Goal: Task Accomplishment & Management: Manage account settings

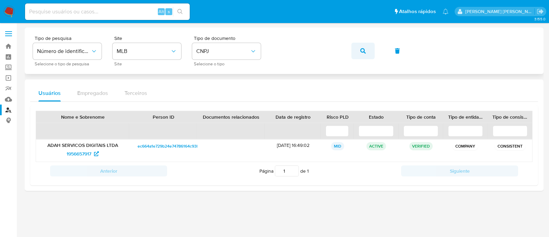
click at [361, 47] on span "button" at bounding box center [362, 50] width 5 height 15
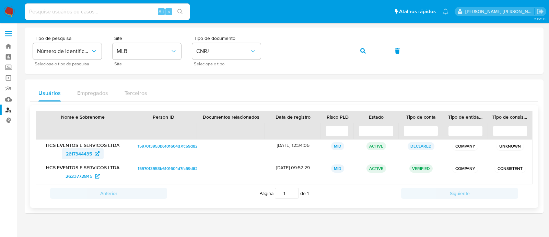
click at [93, 153] on span "2617344435" at bounding box center [83, 153] width 34 height 11
click at [358, 53] on button "button" at bounding box center [362, 51] width 23 height 16
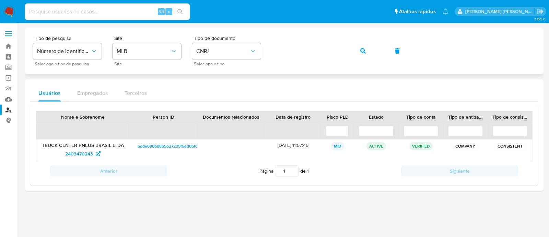
click at [354, 59] on button "button" at bounding box center [362, 51] width 23 height 16
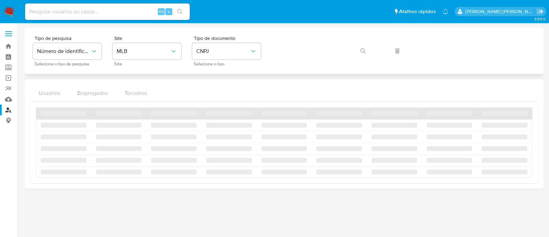
click at [361, 54] on div "Tipo de pesquisa Número de identificação Selecione o tipo de pesquisa Site MLB …" at bounding box center [284, 51] width 503 height 30
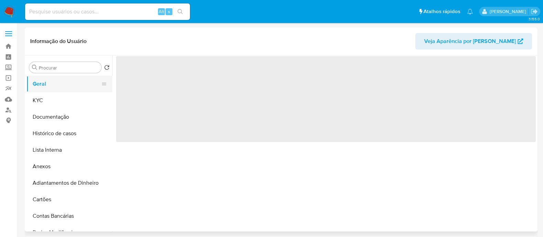
click at [48, 83] on button "Geral" at bounding box center [66, 84] width 80 height 16
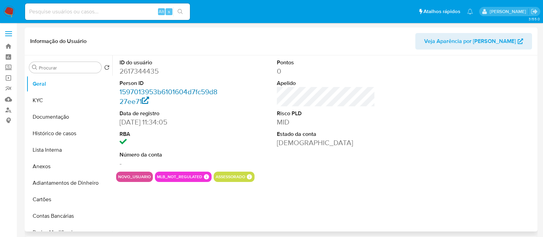
select select "10"
click at [64, 104] on button "KYC" at bounding box center [66, 100] width 80 height 16
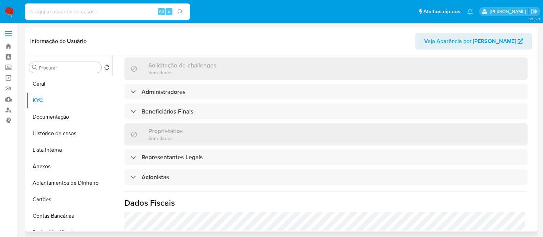
scroll to position [300, 0]
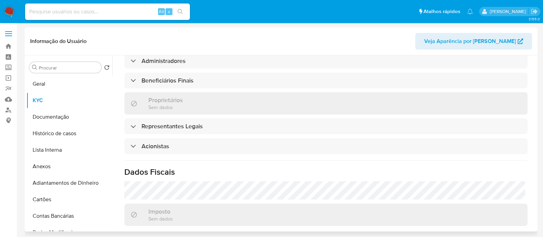
click at [210, 161] on div "Informações da empresa ID do usuário : 2617344435 Nome do comércio : HCS EVENTO…" at bounding box center [325, 55] width 403 height 534
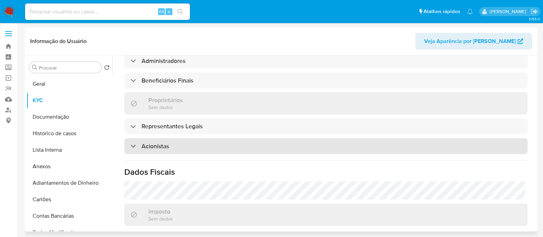
click at [222, 145] on div "Acionistas" at bounding box center [325, 146] width 403 height 16
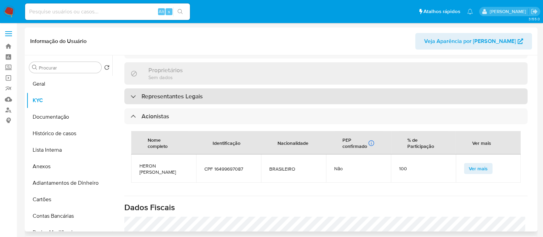
scroll to position [343, 0]
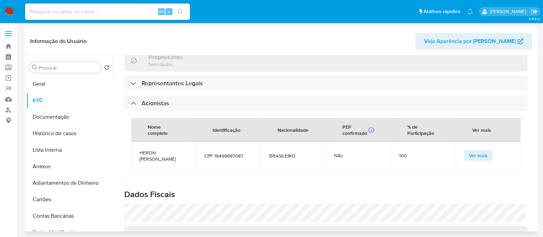
click at [159, 159] on span "HERON CAIO ELIAS SCHNEIDER" at bounding box center [163, 155] width 48 height 12
copy span "HERON CAIO ELIAS SCHNEIDER"
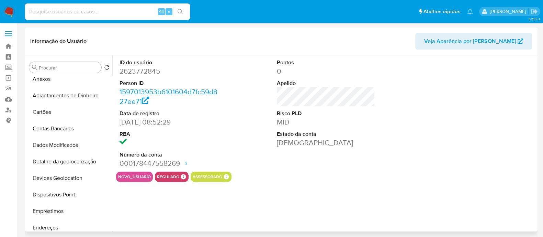
select select "10"
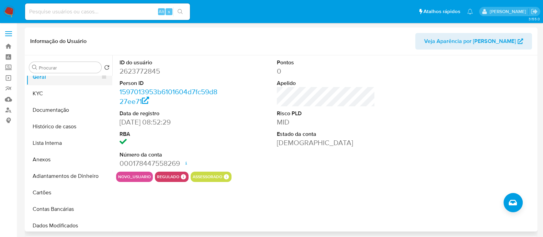
scroll to position [6, 0]
click at [51, 94] on button "KYC" at bounding box center [66, 94] width 80 height 16
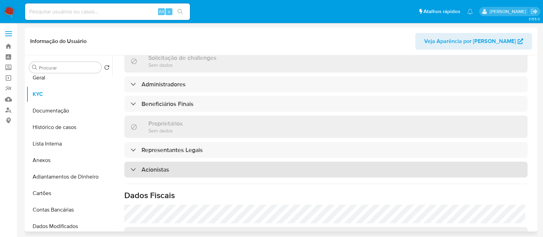
click at [200, 173] on div "Acionistas" at bounding box center [325, 169] width 403 height 16
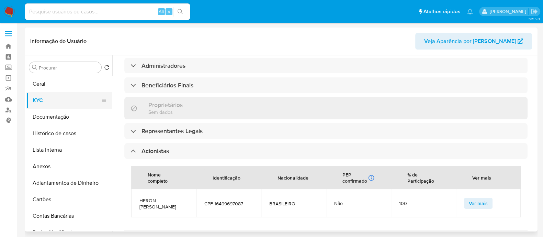
scroll to position [0, 0]
click at [75, 111] on button "Documentação" at bounding box center [66, 116] width 80 height 16
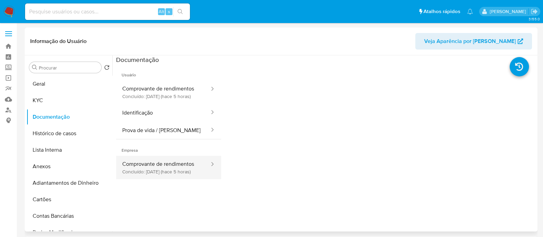
click at [173, 169] on button "Comprovante de rendimentos Concluído: 19/08/2025 (hace 5 horas)" at bounding box center [163, 166] width 94 height 23
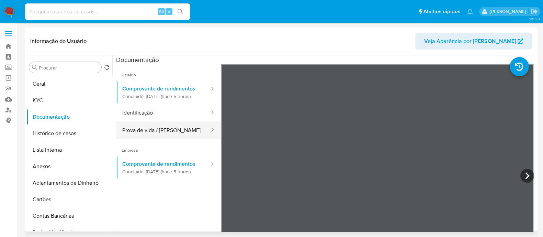
click at [153, 139] on button "Prova de vida / Selfie" at bounding box center [163, 130] width 94 height 18
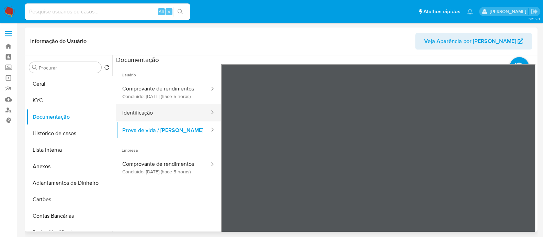
click at [162, 121] on button "Identificação" at bounding box center [163, 113] width 94 height 18
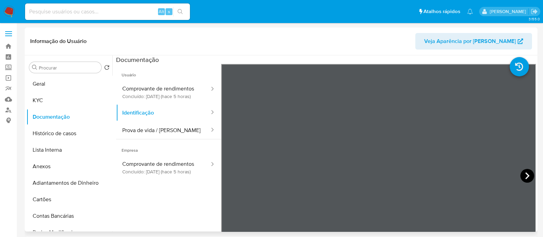
click at [526, 176] on icon at bounding box center [527, 175] width 4 height 7
click at [232, 174] on icon at bounding box center [230, 176] width 14 height 14
click at [60, 99] on button "KYC" at bounding box center [66, 100] width 80 height 16
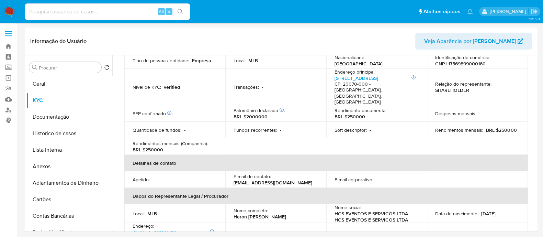
scroll to position [85, 0]
drag, startPoint x: 355, startPoint y: 103, endPoint x: 374, endPoint y: 103, distance: 19.6
click at [374, 107] on div "Rendimento documental : BRL $250000" at bounding box center [376, 113] width 84 height 12
click at [418, 133] on table "Informações da empresa ID do usuário : 2623772845 Nome do comércio : HCS EVENTO…" at bounding box center [325, 139] width 403 height 273
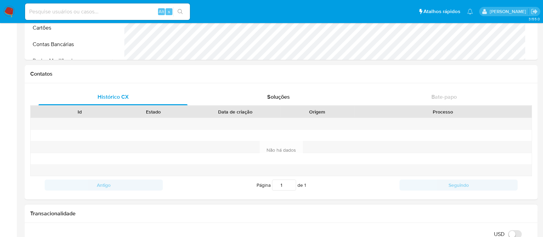
scroll to position [0, 0]
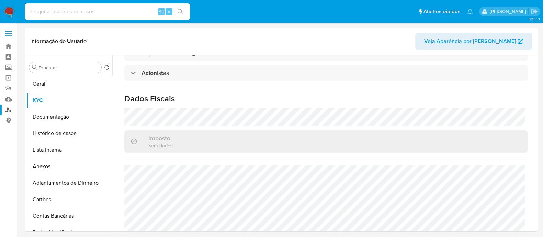
click at [8, 112] on link "Localizador de pessoas" at bounding box center [41, 109] width 82 height 11
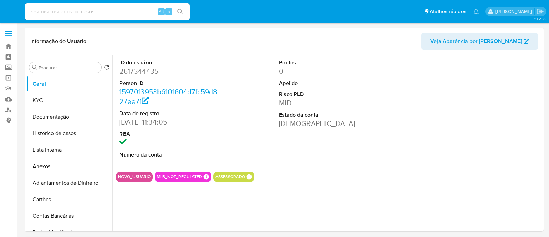
select select "10"
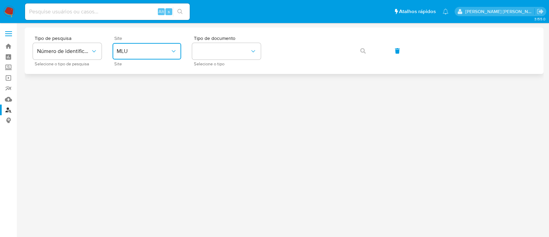
click at [130, 48] on span "MLU" at bounding box center [144, 51] width 54 height 7
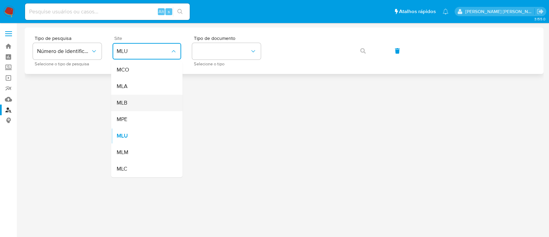
click at [148, 100] on div "MLB" at bounding box center [145, 102] width 56 height 16
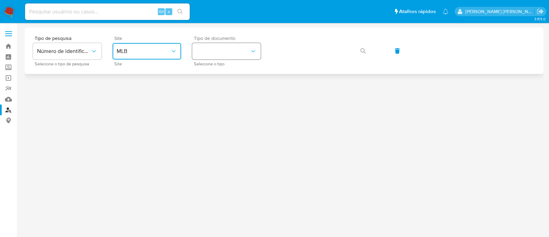
click at [216, 52] on button "identificationType" at bounding box center [226, 51] width 69 height 16
click at [217, 71] on div "CNPJ CNPJ" at bounding box center [224, 72] width 56 height 23
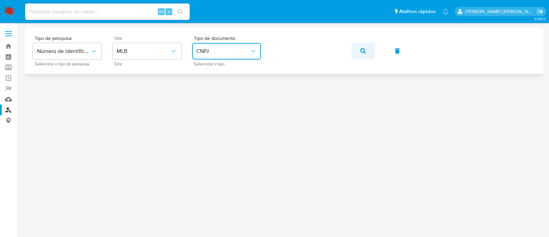
click at [364, 49] on icon "button" at bounding box center [362, 50] width 5 height 5
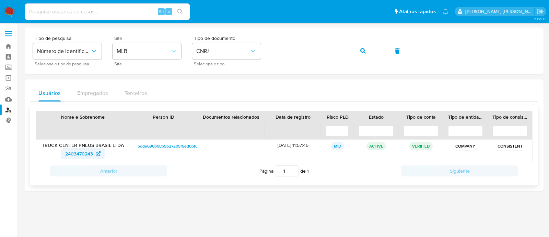
click at [85, 153] on span "2403470243" at bounding box center [79, 153] width 28 height 11
click at [356, 54] on button "button" at bounding box center [362, 51] width 23 height 16
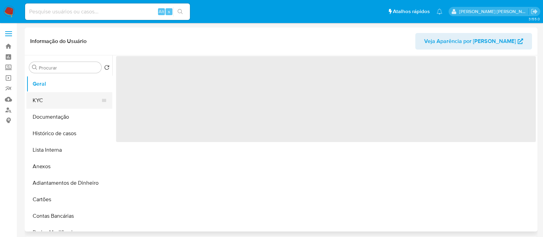
click at [52, 103] on button "KYC" at bounding box center [66, 100] width 80 height 16
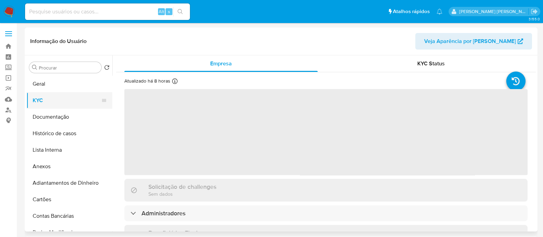
select select "10"
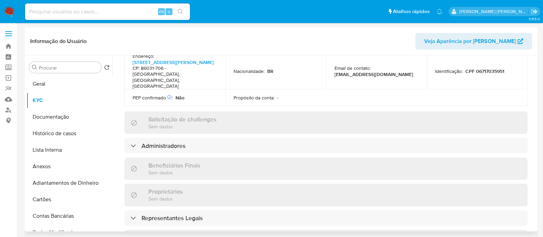
scroll to position [215, 0]
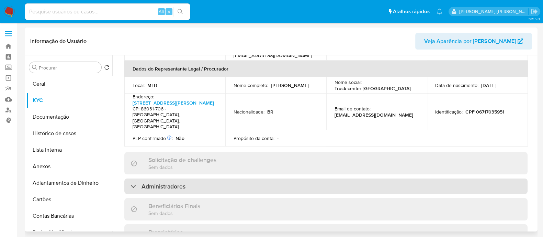
click at [232, 178] on div "Administradores" at bounding box center [325, 186] width 403 height 16
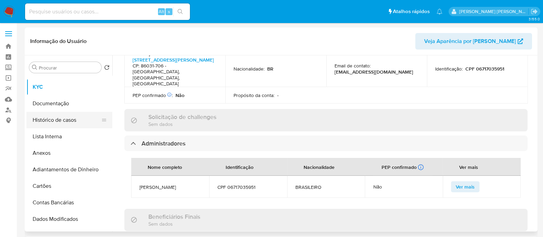
scroll to position [0, 0]
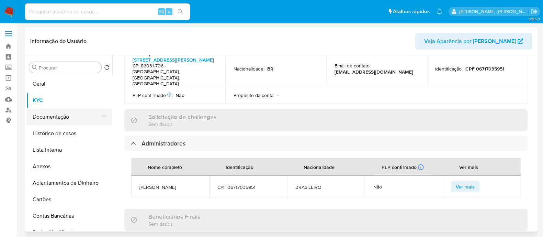
click at [59, 116] on button "Documentação" at bounding box center [66, 116] width 80 height 16
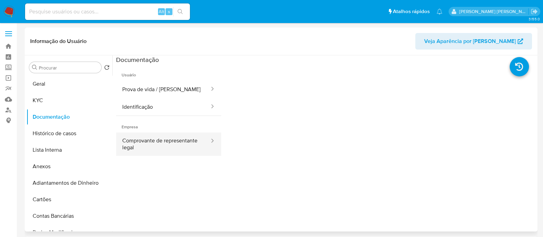
click at [165, 145] on button "Comprovante de representante legal" at bounding box center [163, 143] width 94 height 23
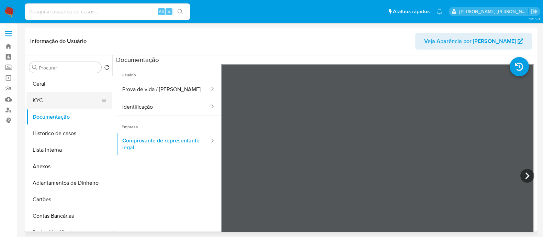
click at [51, 100] on button "KYC" at bounding box center [66, 100] width 80 height 16
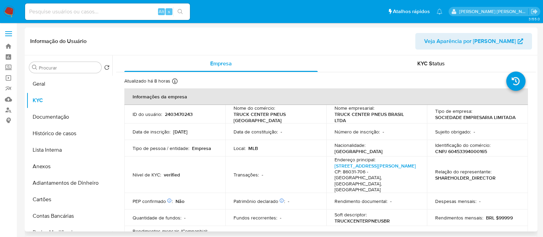
click at [468, 152] on p "CNPJ 60453394000165" at bounding box center [461, 151] width 52 height 6
copy p "60453394000165"
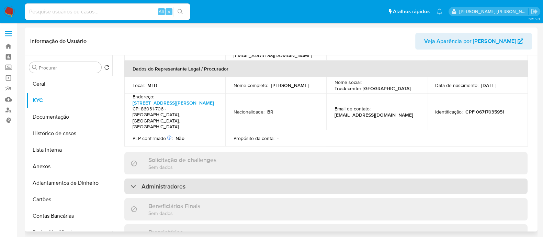
click at [177, 182] on h3 "Administradores" at bounding box center [163, 186] width 44 height 8
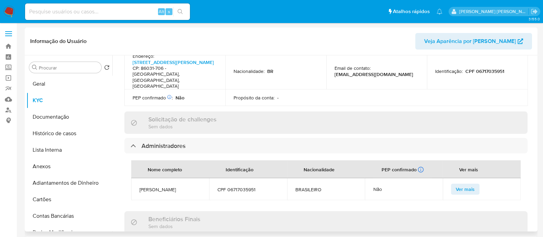
scroll to position [300, 0]
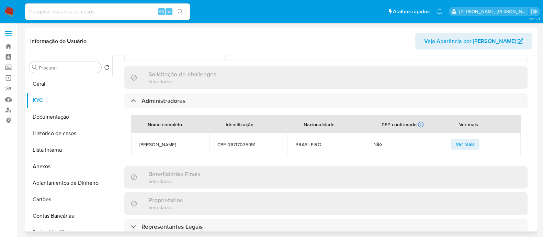
click at [182, 141] on span "CARLOS HENRIQUE ATILIO" at bounding box center [169, 144] width 61 height 6
copy span "CARLOS HENRIQUE ATILIO"
click at [64, 111] on button "Documentação" at bounding box center [66, 116] width 80 height 16
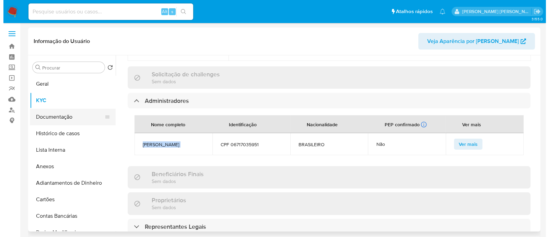
scroll to position [0, 0]
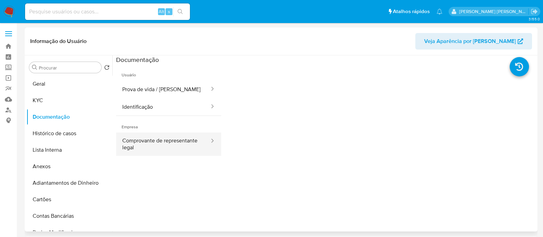
click at [176, 145] on button "Comprovante de representante legal" at bounding box center [163, 143] width 94 height 23
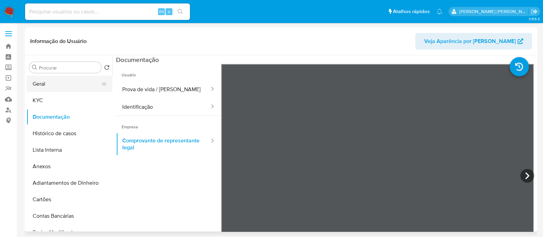
click at [83, 87] on button "Geral" at bounding box center [66, 84] width 80 height 16
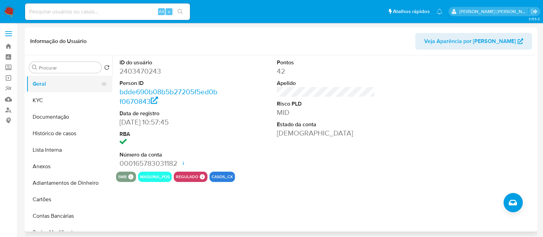
click at [70, 79] on button "Geral" at bounding box center [66, 84] width 80 height 16
click at [512, 206] on button "Criar caso manual" at bounding box center [512, 202] width 19 height 19
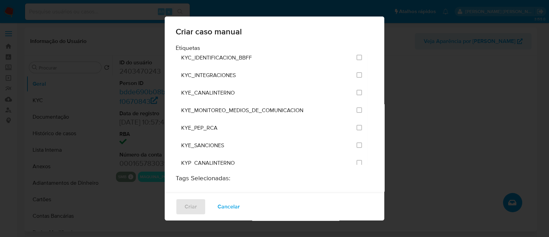
scroll to position [557, 0]
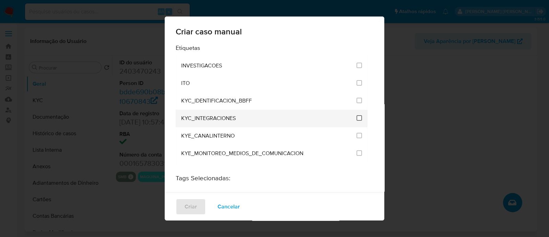
click at [357, 115] on input "2093" at bounding box center [359, 117] width 5 height 5
checkbox input "true"
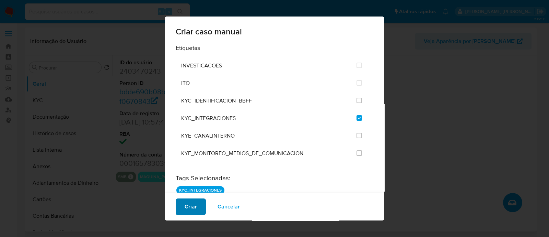
click at [192, 205] on span "Criar" at bounding box center [191, 206] width 12 height 15
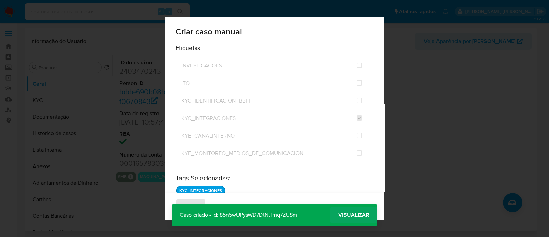
drag, startPoint x: 344, startPoint y: 210, endPoint x: 339, endPoint y: 220, distance: 11.1
click at [344, 215] on span "Visualizar" at bounding box center [353, 215] width 31 height 0
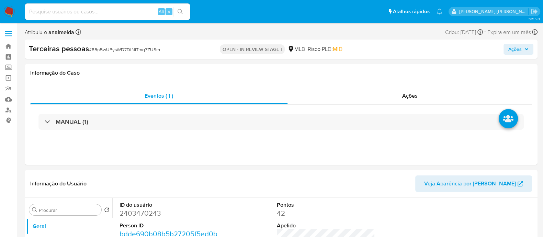
select select "10"
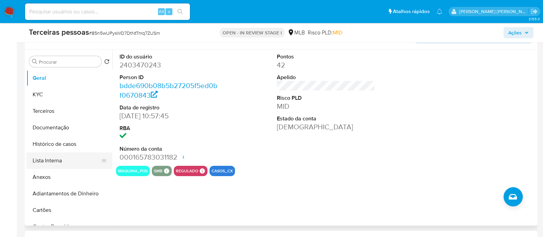
drag, startPoint x: 78, startPoint y: 155, endPoint x: 82, endPoint y: 155, distance: 4.8
click at [77, 154] on button "Lista Interna" at bounding box center [66, 160] width 80 height 16
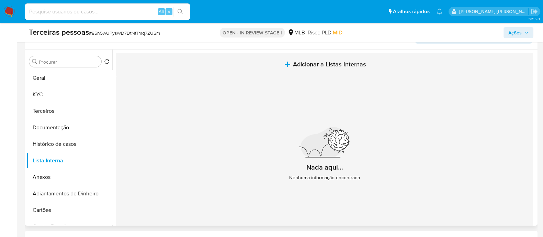
click at [381, 54] on button "Adicionar a Listas Internas" at bounding box center [324, 64] width 417 height 23
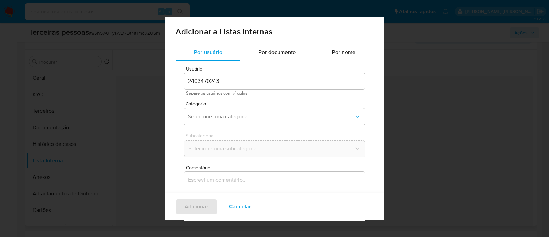
click at [252, 107] on div "Categoria Selecione uma categoria" at bounding box center [274, 114] width 181 height 26
click at [244, 120] on button "Selecione uma categoria" at bounding box center [274, 116] width 181 height 16
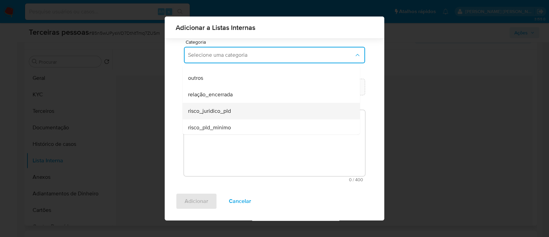
scroll to position [178, 0]
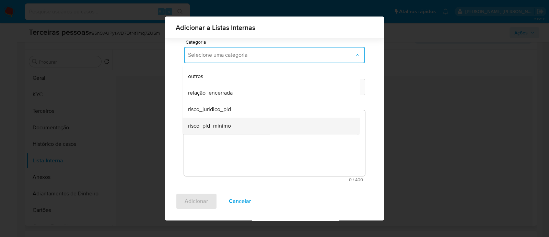
click at [239, 124] on div "risco_pld_minimo" at bounding box center [269, 125] width 162 height 16
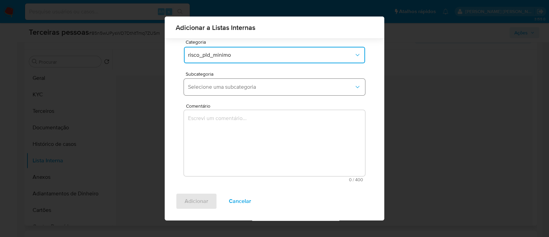
click at [231, 90] on span "Selecione uma subcategoria" at bounding box center [271, 86] width 166 height 7
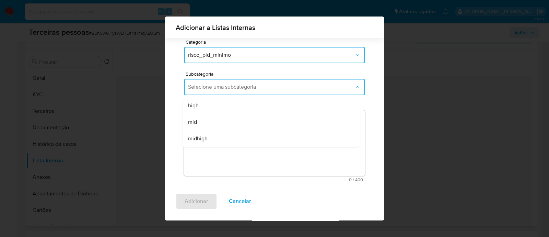
click at [230, 119] on div "mid" at bounding box center [269, 122] width 162 height 16
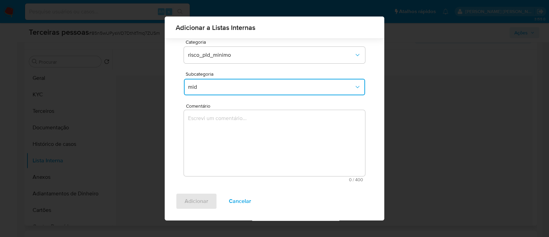
click at [242, 152] on textarea "Comentário" at bounding box center [274, 143] width 181 height 66
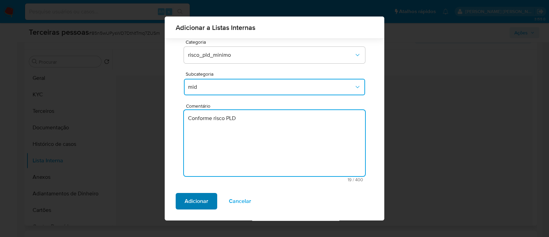
type textarea "Conforme risco PLD"
click at [182, 200] on button "Adicionar" at bounding box center [197, 201] width 42 height 16
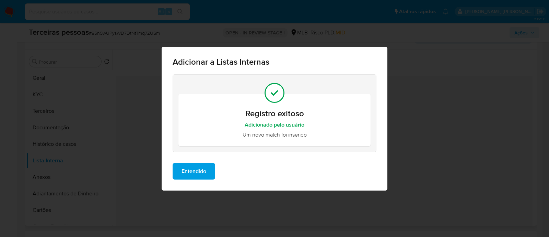
scroll to position [0, 0]
click at [201, 172] on span "Entendido" at bounding box center [194, 170] width 25 height 15
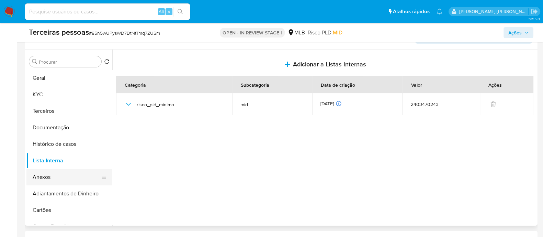
click at [46, 175] on button "Anexos" at bounding box center [66, 177] width 80 height 16
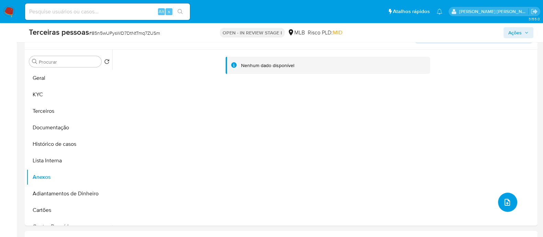
click at [504, 195] on button "upload-file" at bounding box center [507, 201] width 19 height 19
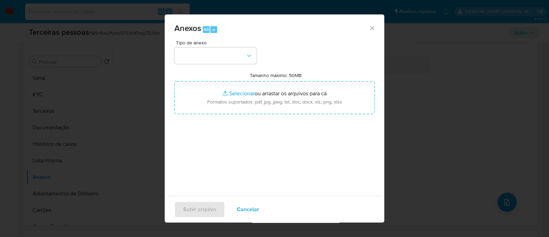
click at [214, 46] on div "Tipo de anexo" at bounding box center [215, 52] width 82 height 24
click at [211, 52] on button "button" at bounding box center [215, 55] width 82 height 16
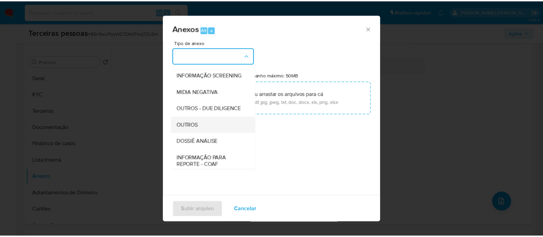
scroll to position [106, 0]
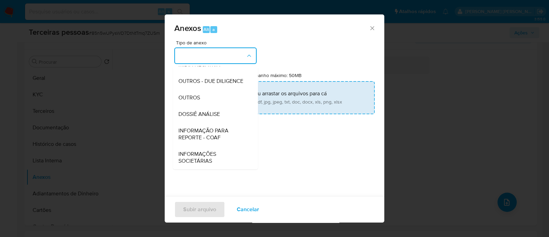
drag, startPoint x: 196, startPoint y: 74, endPoint x: 244, endPoint y: 87, distance: 50.2
click at [196, 78] on span "OUTROS - DUE DILIGENCE" at bounding box center [210, 81] width 65 height 7
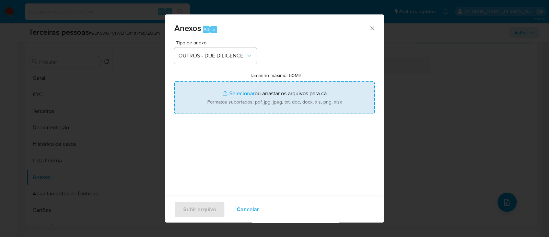
click at [256, 90] on input "Tamanho máximo: 50MB Selecionar arquivos" at bounding box center [274, 97] width 200 height 33
type input "C:\fakepath\Matriz de Risco - TRUCK CENTER PNEUS BRASIL LTDA.pdf"
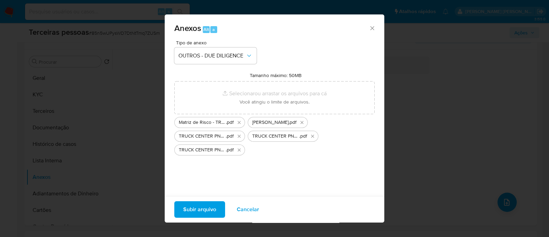
click at [205, 204] on span "Subir arquivo" at bounding box center [199, 208] width 33 height 15
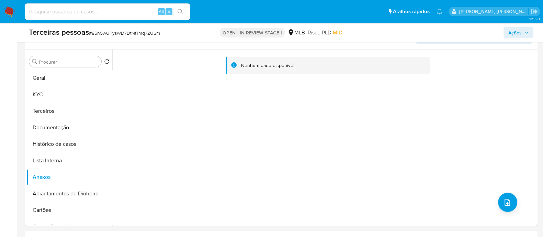
click at [513, 29] on span "Ações" at bounding box center [514, 32] width 13 height 11
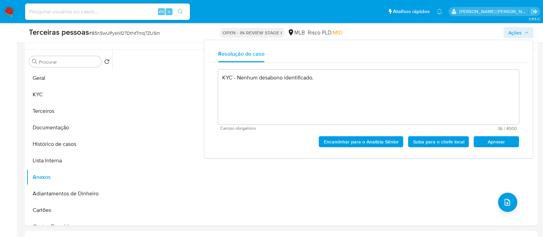
click at [484, 138] on span "Aprovar" at bounding box center [496, 142] width 36 height 10
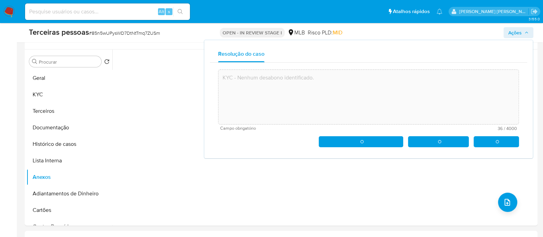
type textarea "KYC - Nenhum desabono identificado."
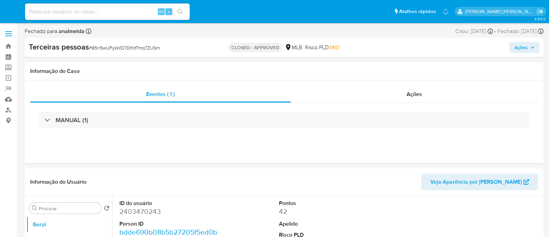
select select "10"
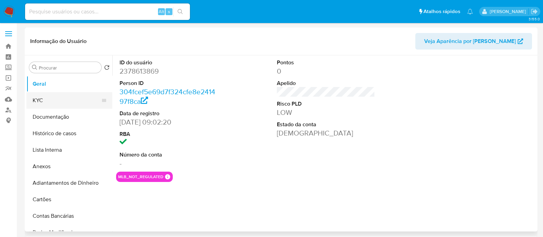
select select "10"
click at [68, 102] on button "KYC" at bounding box center [66, 100] width 80 height 16
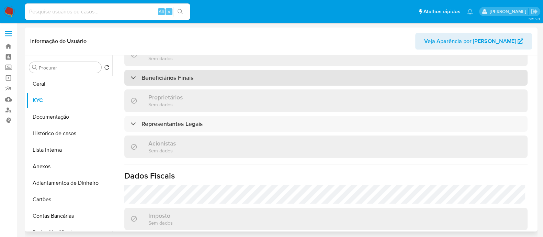
scroll to position [300, 0]
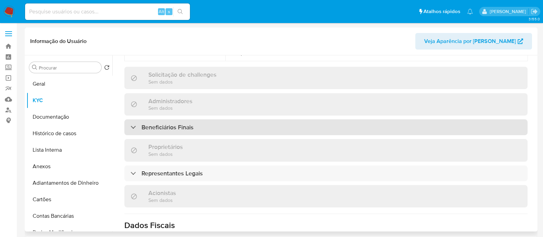
click at [235, 119] on div "Beneficiários Finais" at bounding box center [325, 127] width 403 height 16
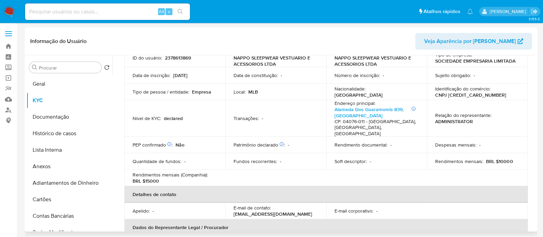
scroll to position [43, 0]
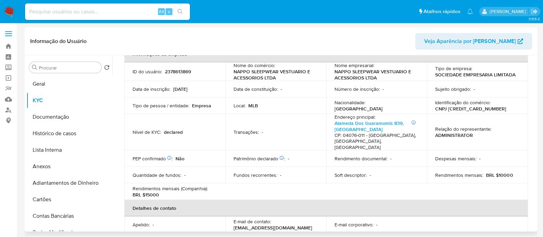
click at [460, 108] on p "CNPJ [CREDIT_CARD_NUMBER]" at bounding box center [470, 108] width 71 height 6
copy p "[CREDIT_CARD_NUMBER]"
click at [470, 107] on p "CNPJ [CREDIT_CARD_NUMBER]" at bounding box center [470, 108] width 71 height 6
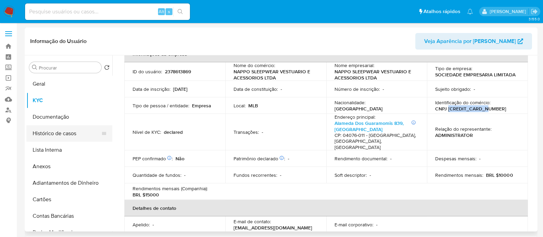
click at [41, 137] on button "Histórico de casos" at bounding box center [66, 133] width 80 height 16
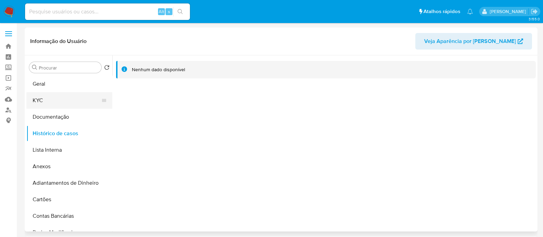
click at [35, 102] on button "KYC" at bounding box center [66, 100] width 80 height 16
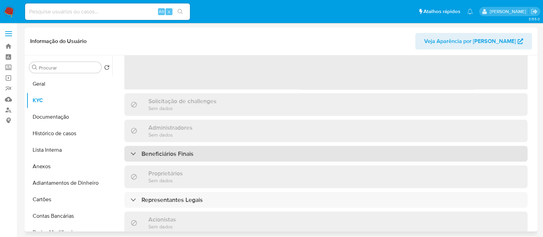
click at [251, 150] on div "Beneficiários Finais" at bounding box center [325, 154] width 403 height 16
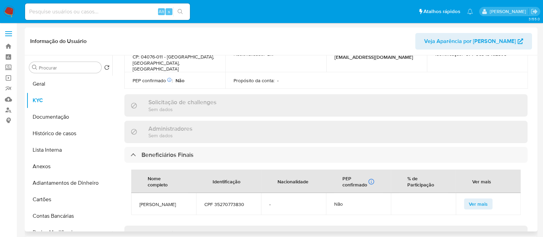
scroll to position [343, 0]
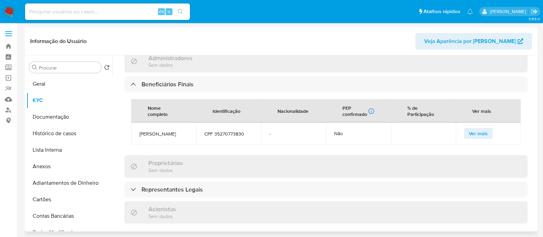
drag, startPoint x: 226, startPoint y: 155, endPoint x: 192, endPoint y: 152, distance: 34.1
click at [218, 157] on div "Informações da empresa ID do usuário : 2378613869 Nome do comércio : NAPPO SLEE…" at bounding box center [325, 68] width 403 height 647
click at [152, 130] on span "ANA BEATRIZ TOSCANO NAPOLITANO DUARTE" at bounding box center [163, 133] width 48 height 6
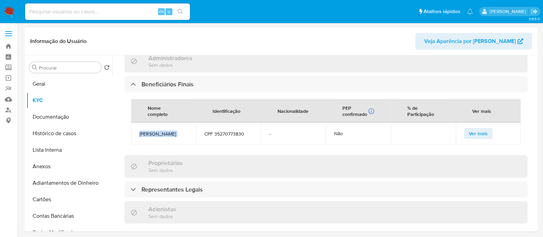
copy span "ANA BEATRIZ TOSCANO NAPOLITANO DUARTE"
click at [68, 80] on button "Geral" at bounding box center [66, 84] width 80 height 16
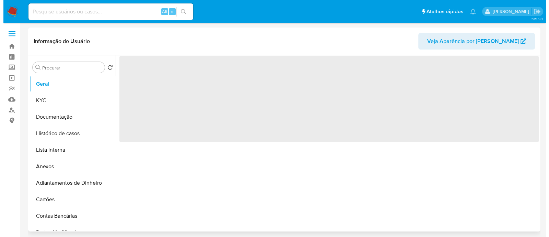
scroll to position [0, 0]
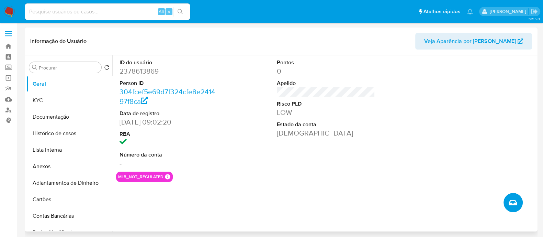
click at [516, 201] on icon "Criar caso manual" at bounding box center [512, 202] width 8 height 8
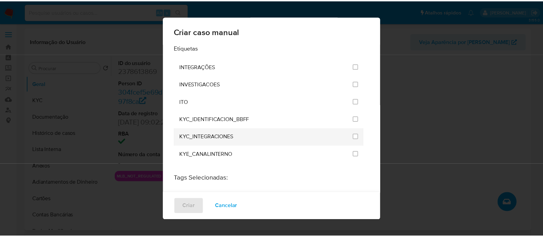
scroll to position [557, 0]
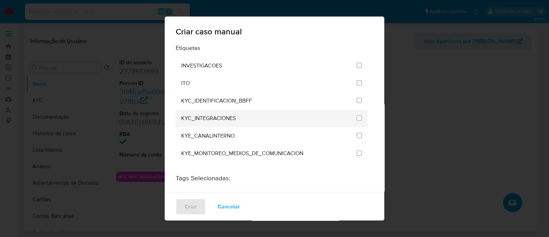
click at [326, 110] on div "KYC_INTEGRACIONES" at bounding box center [266, 119] width 171 height 18
click at [357, 115] on input "2093" at bounding box center [359, 117] width 5 height 5
checkbox input "true"
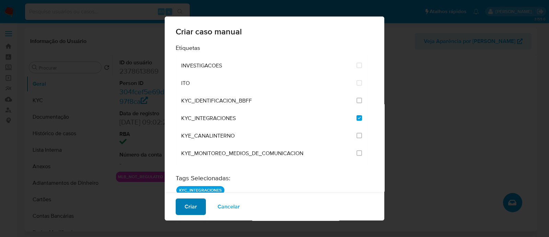
click at [187, 206] on span "Criar" at bounding box center [191, 206] width 12 height 15
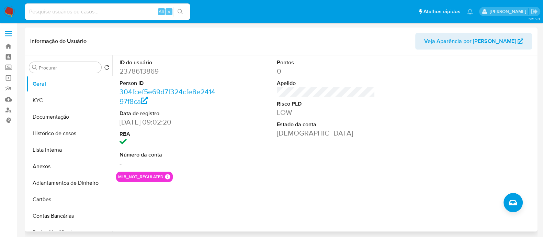
click at [494, 125] on div at bounding box center [483, 113] width 105 height 116
click at [41, 132] on button "Histórico de casos" at bounding box center [66, 133] width 80 height 16
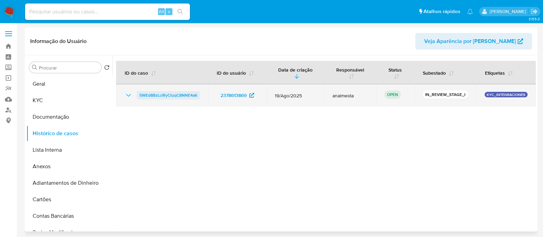
click at [165, 95] on span "5WEd8BzLclRyCtuqC8NNE4a6" at bounding box center [168, 95] width 58 height 8
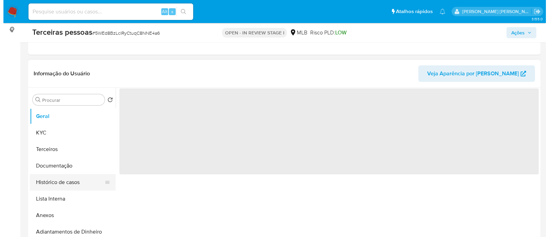
scroll to position [129, 0]
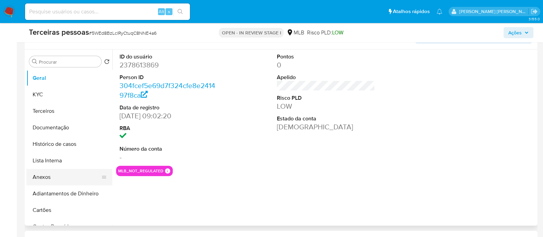
click at [58, 172] on button "Anexos" at bounding box center [66, 177] width 80 height 16
select select "10"
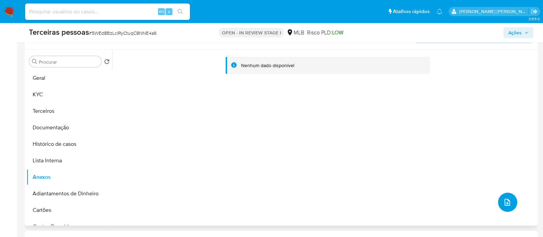
click at [511, 204] on button "upload-file" at bounding box center [507, 201] width 19 height 19
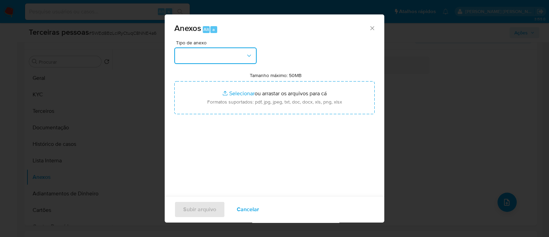
click at [200, 47] on button "button" at bounding box center [215, 55] width 82 height 16
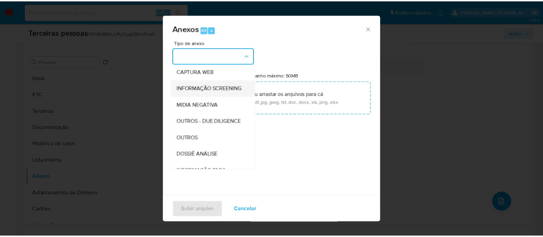
scroll to position [106, 0]
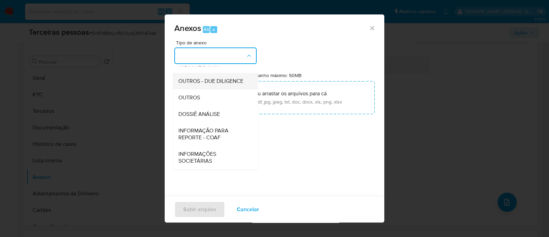
click at [207, 78] on span "OUTROS - DUE DILIGENCE" at bounding box center [210, 81] width 65 height 7
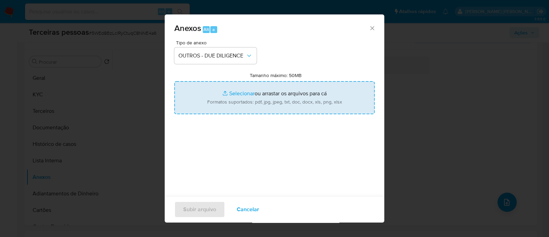
click at [272, 93] on input "Tamanho máximo: 50MB Selecionar arquivos" at bounding box center [274, 97] width 200 height 33
click at [268, 90] on input "Tamanho máximo: 50MB Selecionar arquivos" at bounding box center [274, 97] width 200 height 33
type input "C:\fakepath\Matriz de Risco - NAPPO SLEEPWEAR VESTUARIO E ACESSORIOS LTDA.pdf"
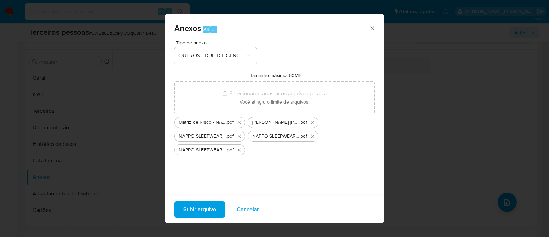
click at [210, 209] on span "Subir arquivo" at bounding box center [199, 208] width 33 height 15
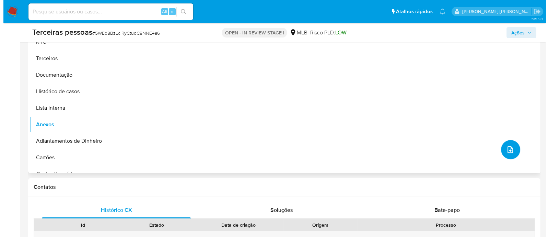
scroll to position [129, 0]
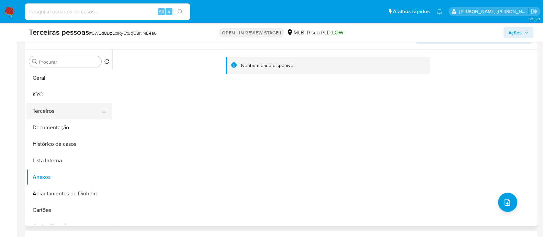
click at [53, 106] on button "Terceiros" at bounding box center [66, 111] width 80 height 16
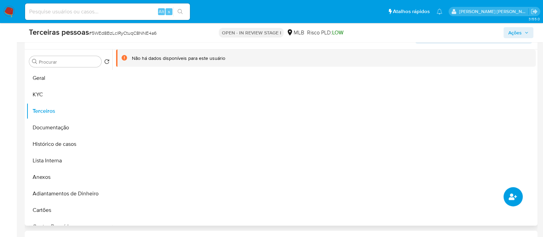
click at [513, 191] on button "common.add_complementary_information" at bounding box center [512, 196] width 19 height 19
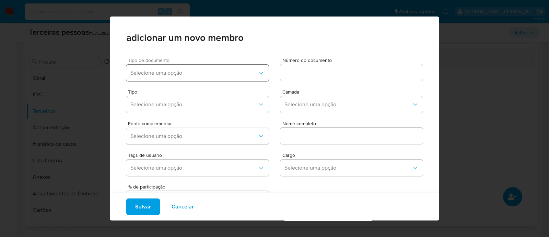
click at [184, 68] on button "Selecione uma opção" at bounding box center [197, 73] width 142 height 16
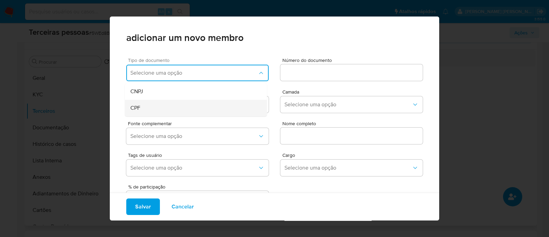
click at [177, 100] on div "CPF" at bounding box center [182, 108] width 105 height 16
click at [310, 79] on div at bounding box center [351, 72] width 142 height 16
click at [313, 73] on input at bounding box center [351, 72] width 142 height 9
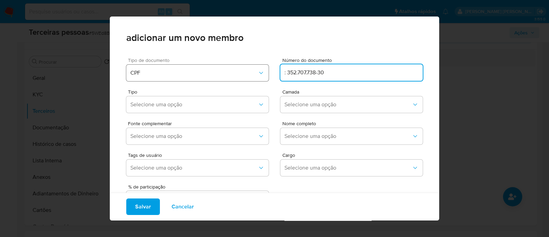
drag, startPoint x: 276, startPoint y: 73, endPoint x: 253, endPoint y: 73, distance: 22.7
click at [253, 73] on div "Tipo de documento CPF Número do documento : 352.707.738-30" at bounding box center [274, 68] width 297 height 32
type input "352.707.738-30"
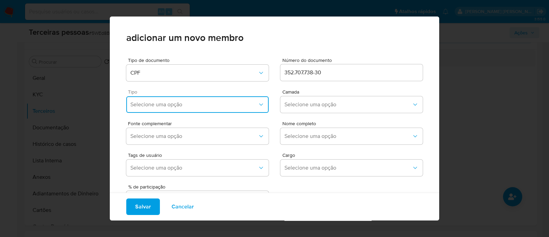
click at [194, 102] on span "Selecione uma opção" at bounding box center [193, 104] width 127 height 7
click at [181, 183] on div "Accionistas" at bounding box center [182, 189] width 105 height 16
click at [318, 104] on span "Selecione uma opção" at bounding box center [348, 104] width 127 height 7
click at [308, 120] on div "1ª" at bounding box center [337, 123] width 105 height 16
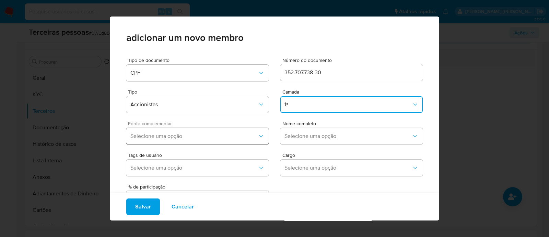
click at [137, 136] on span "Selecione uma opção" at bounding box center [193, 135] width 127 height 7
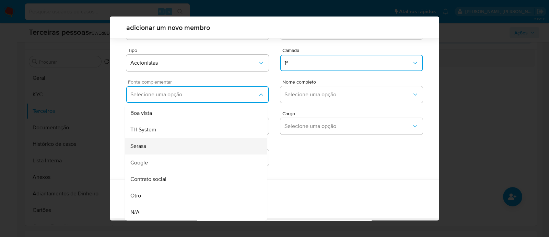
scroll to position [27, 0]
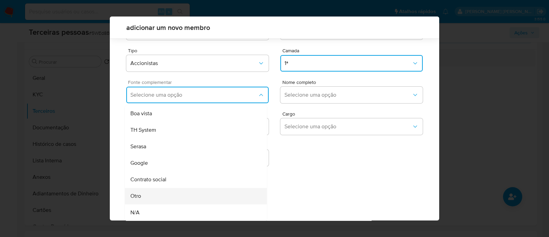
click at [170, 191] on div "Otro" at bounding box center [182, 195] width 105 height 16
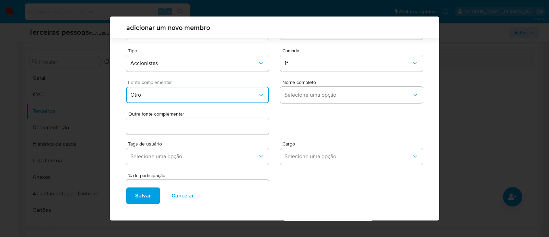
click at [200, 100] on button "Otro" at bounding box center [197, 95] width 142 height 16
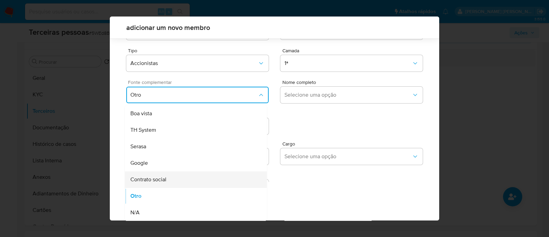
click at [179, 177] on div "Contrato social" at bounding box center [182, 179] width 105 height 16
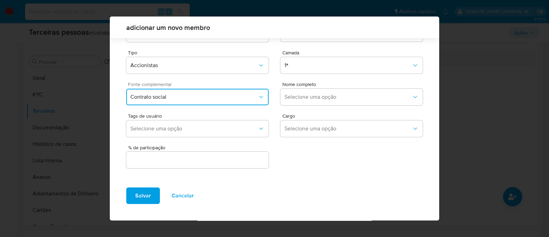
scroll to position [25, 0]
click at [331, 87] on div "Nome completo Selecione uma opção" at bounding box center [351, 95] width 142 height 26
click at [322, 95] on span "Selecione uma opção" at bounding box center [348, 97] width 127 height 7
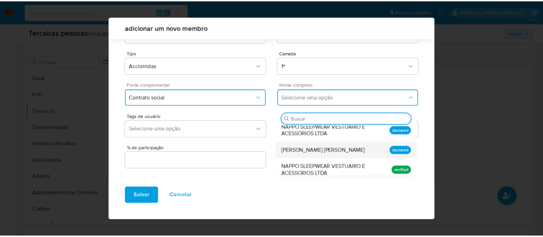
scroll to position [12, 0]
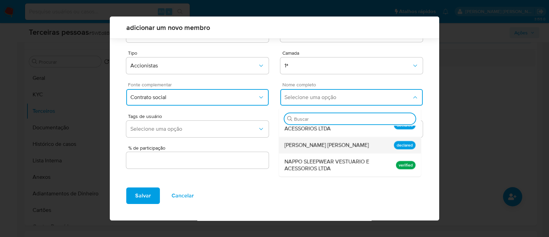
click at [321, 143] on span "Ana Beatriz Toscano Napolitano Duarte" at bounding box center [327, 144] width 84 height 7
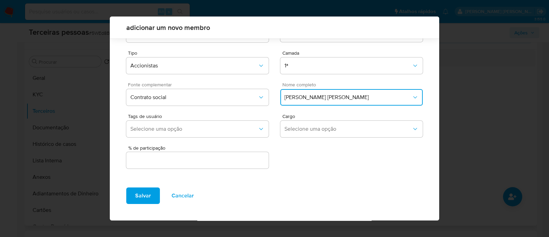
click at [251, 153] on div at bounding box center [197, 160] width 142 height 16
click at [248, 156] on input "text" at bounding box center [197, 159] width 142 height 9
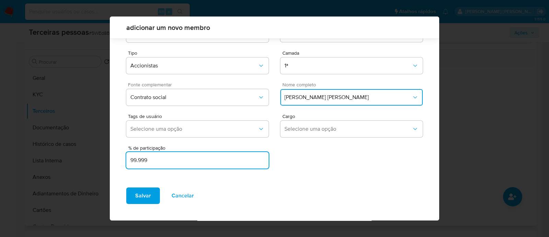
type input "99.999"
click at [150, 196] on span "Salvar" at bounding box center [143, 195] width 16 height 15
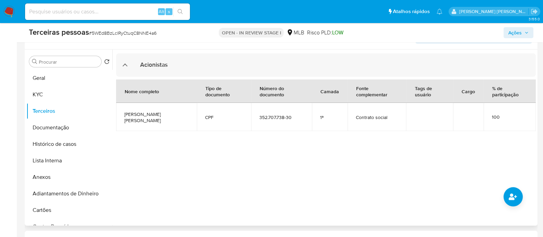
click at [521, 35] on span "Ações" at bounding box center [514, 32] width 13 height 11
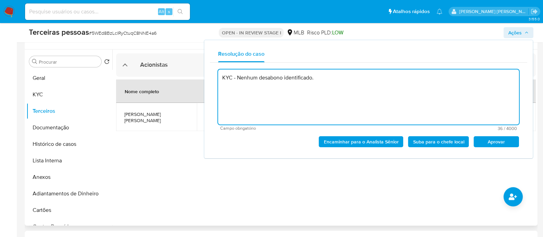
click at [504, 146] on span "Aprovar" at bounding box center [496, 142] width 36 height 10
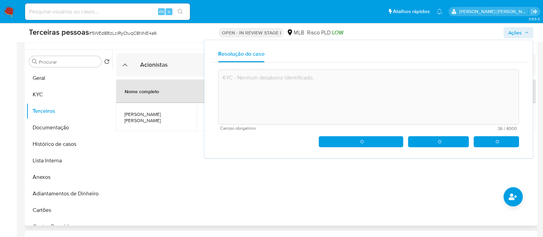
type textarea "KYC - Nenhum desabono identificado."
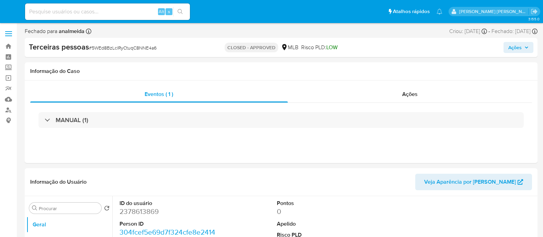
select select "10"
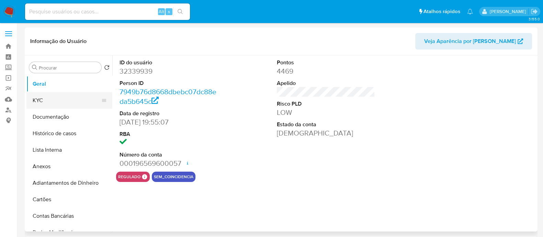
select select "10"
click at [9, 110] on link "Localizador de pessoas" at bounding box center [41, 109] width 82 height 11
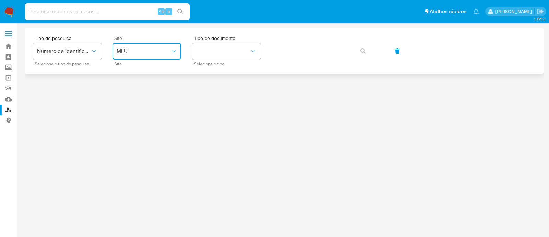
click at [160, 51] on span "MLU" at bounding box center [144, 51] width 54 height 7
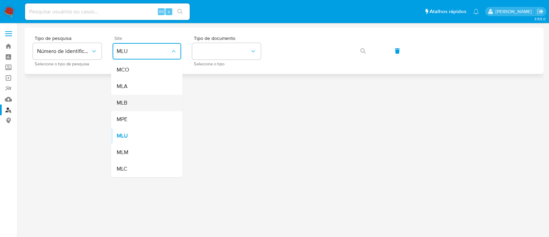
click at [142, 100] on div "MLB" at bounding box center [145, 102] width 56 height 16
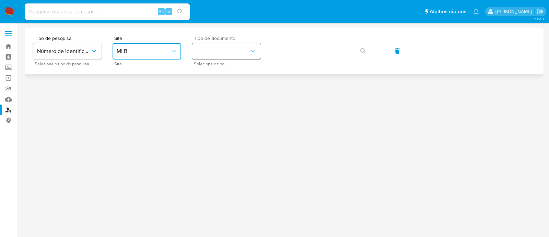
click at [218, 46] on button "identificationType" at bounding box center [226, 51] width 69 height 16
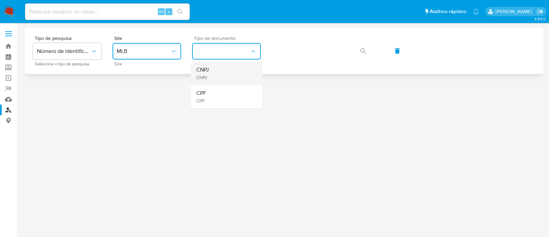
click at [214, 72] on div "CNPJ CNPJ" at bounding box center [224, 72] width 56 height 23
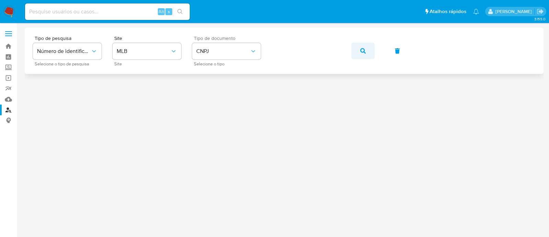
click at [362, 52] on icon "button" at bounding box center [362, 50] width 5 height 5
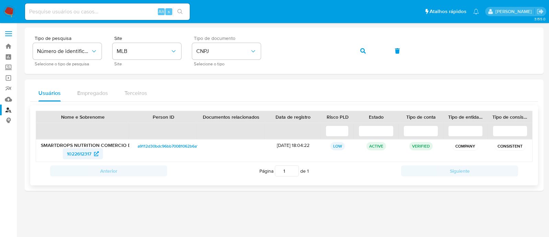
click at [77, 151] on span "1022612317" at bounding box center [79, 153] width 24 height 11
click at [84, 152] on span "1022612317" at bounding box center [79, 153] width 24 height 11
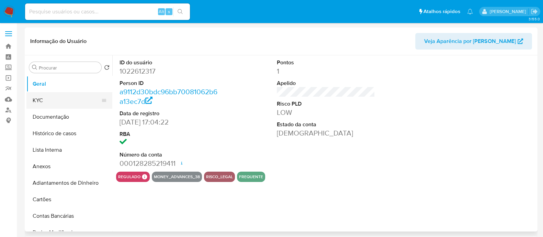
select select "10"
click at [59, 102] on button "KYC" at bounding box center [66, 100] width 80 height 16
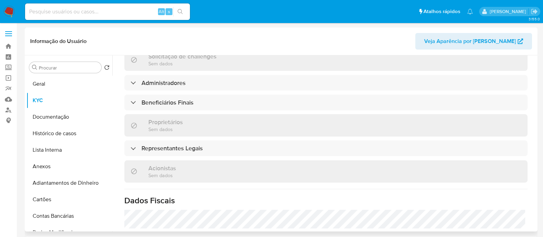
scroll to position [292, 0]
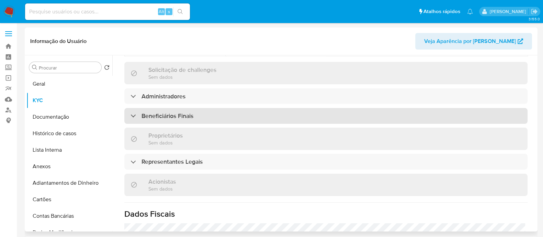
click at [205, 108] on div "Beneficiários Finais" at bounding box center [325, 116] width 403 height 16
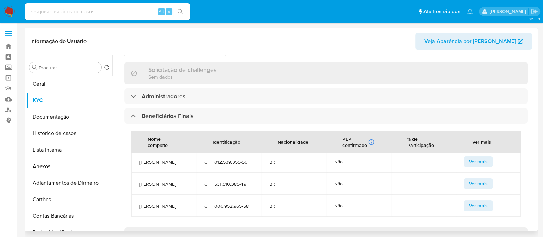
scroll to position [0, 0]
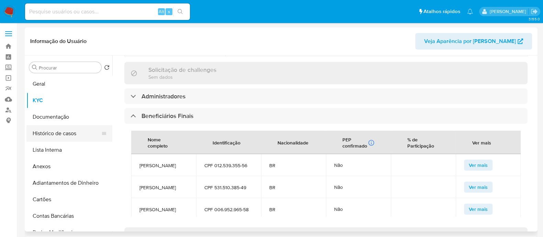
click at [81, 131] on button "Histórico de casos" at bounding box center [66, 133] width 80 height 16
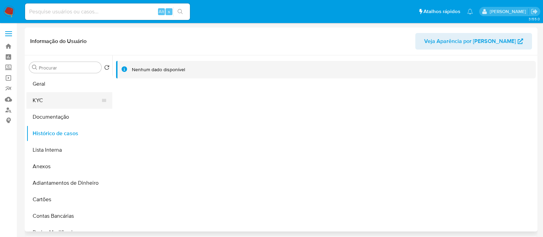
click at [72, 93] on button "KYC" at bounding box center [66, 100] width 80 height 16
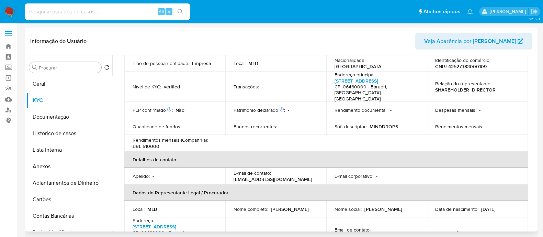
scroll to position [43, 0]
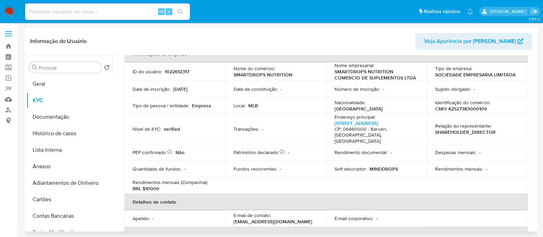
click at [477, 111] on p "CNPJ 42527383000109" at bounding box center [460, 108] width 51 height 6
copy p "42527383000109"
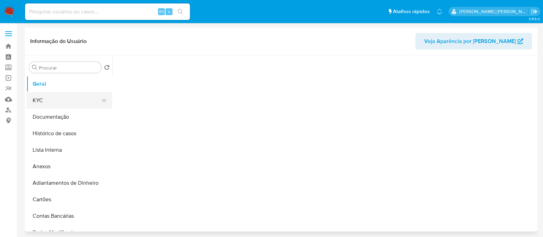
click at [49, 100] on button "KYC" at bounding box center [66, 100] width 80 height 16
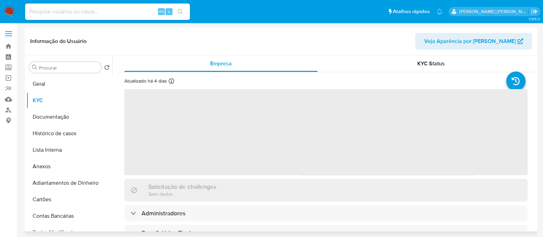
select select "10"
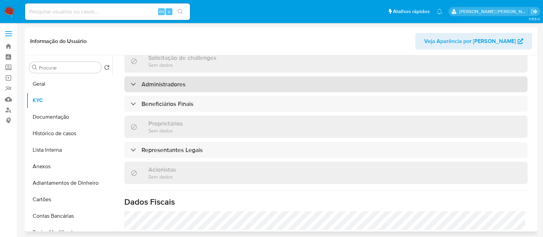
click at [202, 85] on div "Administradores" at bounding box center [325, 84] width 403 height 16
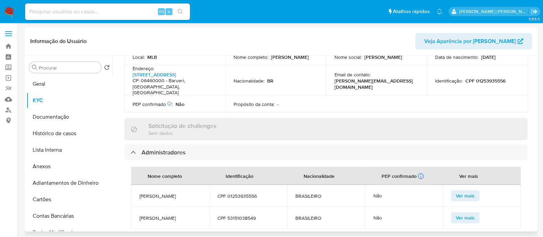
scroll to position [319, 0]
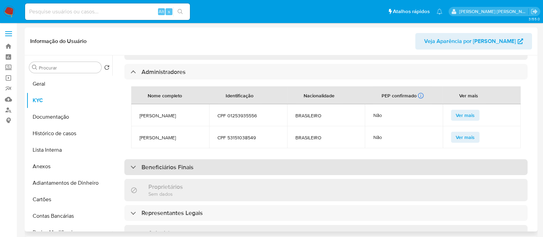
click at [220, 159] on div "Beneficiários Finais" at bounding box center [325, 167] width 403 height 16
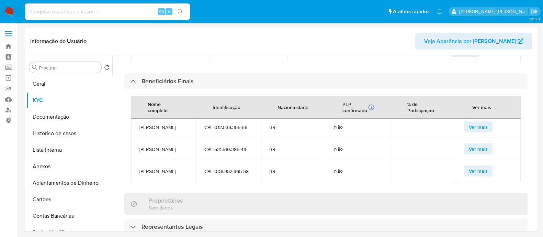
scroll to position [299, 0]
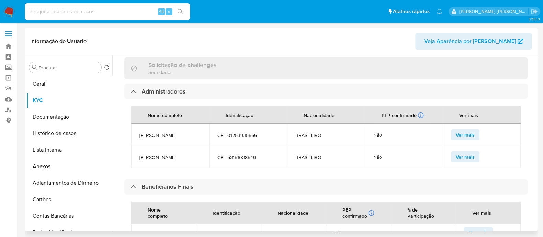
drag, startPoint x: 44, startPoint y: 79, endPoint x: 331, endPoint y: 148, distance: 295.1
click at [44, 79] on button "Geral" at bounding box center [69, 84] width 86 height 16
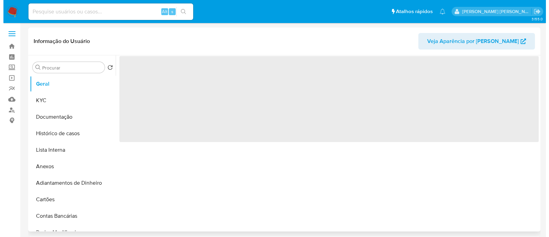
scroll to position [0, 0]
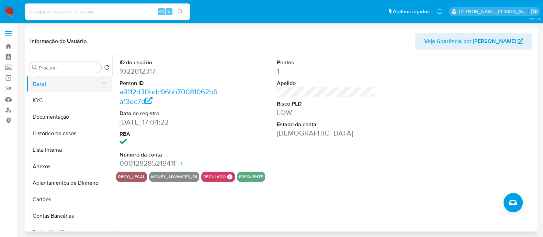
click at [39, 89] on button "Geral" at bounding box center [66, 84] width 80 height 16
click at [511, 198] on icon "Criar caso manual" at bounding box center [512, 202] width 8 height 8
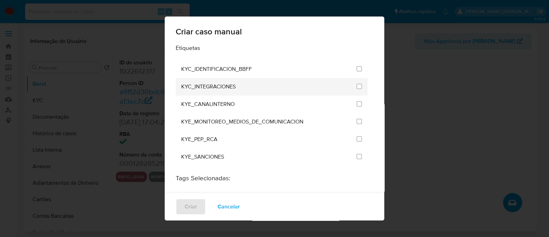
scroll to position [557, 0]
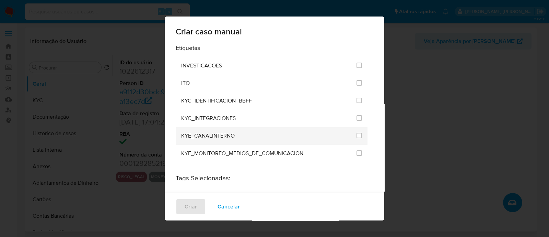
click at [357, 127] on li "KYE_CANALINTERNO" at bounding box center [272, 136] width 192 height 18
click at [357, 132] on input "2114" at bounding box center [359, 134] width 5 height 5
checkbox input "true"
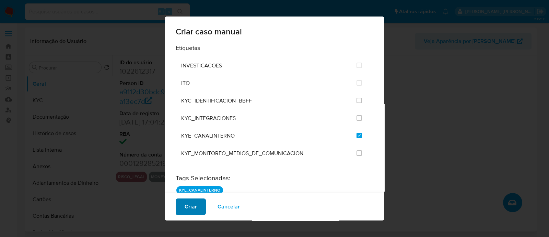
click at [186, 209] on span "Criar" at bounding box center [191, 206] width 12 height 15
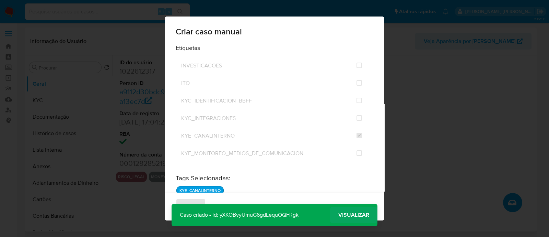
click at [348, 215] on span "Visualizar" at bounding box center [353, 215] width 31 height 0
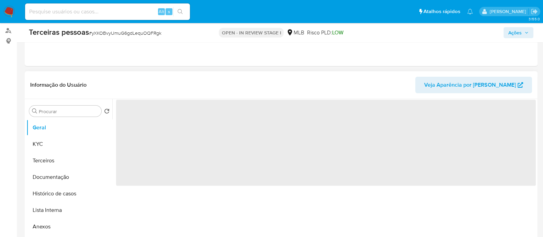
scroll to position [85, 0]
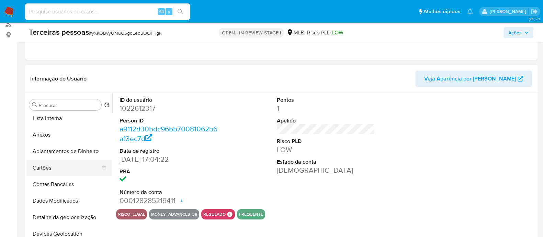
select select "10"
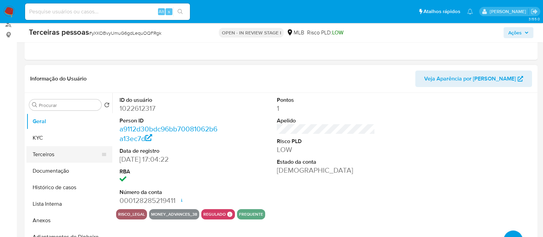
click at [61, 153] on button "Terceiros" at bounding box center [66, 154] width 80 height 16
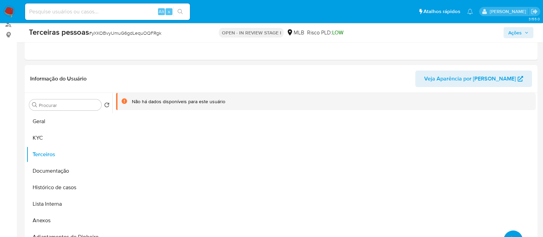
click at [510, 232] on button "common.add_complementary_information" at bounding box center [512, 239] width 19 height 19
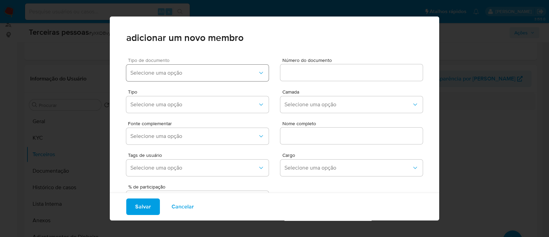
click at [181, 71] on span "Selecione uma opção" at bounding box center [193, 72] width 127 height 7
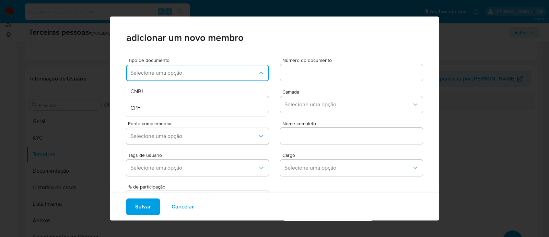
drag, startPoint x: 176, startPoint y: 107, endPoint x: 311, endPoint y: 78, distance: 138.0
click at [177, 107] on div "CPF" at bounding box center [182, 108] width 105 height 16
click at [335, 69] on input at bounding box center [351, 72] width 142 height 9
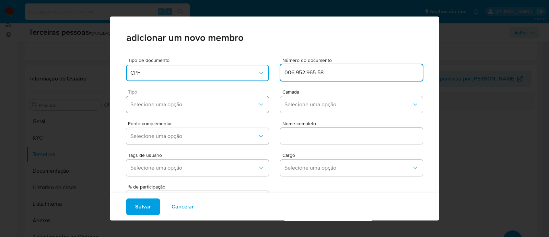
type input "006.952.965-58"
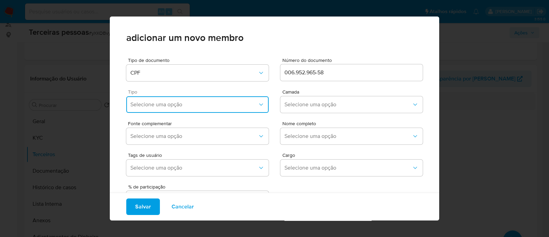
click at [180, 108] on button "Selecione uma opção" at bounding box center [197, 104] width 142 height 16
click at [176, 190] on div "Accionistas" at bounding box center [182, 189] width 105 height 16
click at [331, 103] on span "Selecione uma opção" at bounding box center [348, 104] width 127 height 7
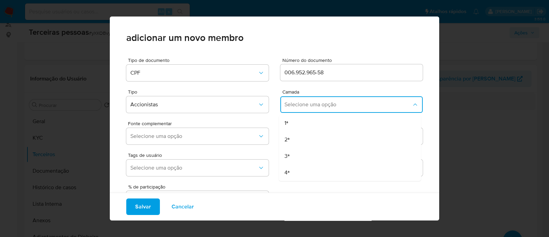
click at [268, 123] on div "Fonte complementar Selecione uma opção Nome completo Selecione uma opção" at bounding box center [274, 131] width 297 height 32
click at [304, 104] on span "Selecione uma opção" at bounding box center [348, 104] width 127 height 7
click at [303, 121] on div "1ª" at bounding box center [337, 123] width 105 height 16
click at [225, 134] on span "Selecione uma opção" at bounding box center [193, 135] width 127 height 7
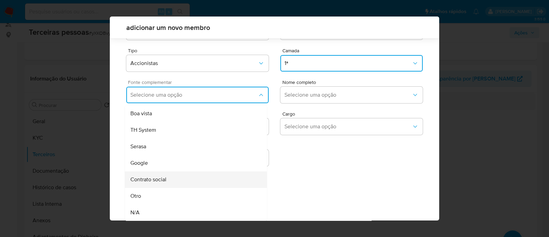
click at [173, 183] on div "Contrato social" at bounding box center [182, 179] width 105 height 16
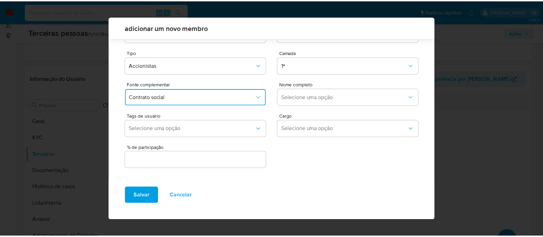
scroll to position [25, 0]
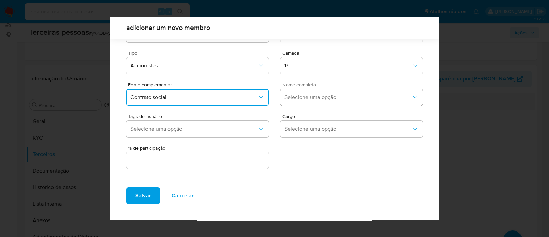
click at [314, 99] on span "Selecione uma opção" at bounding box center [348, 97] width 127 height 7
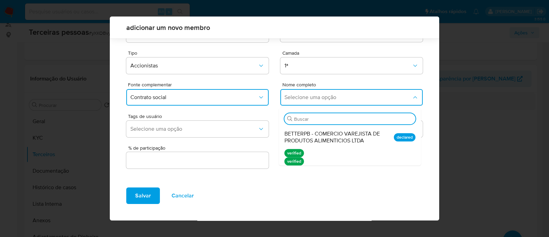
click at [342, 157] on li "verified" at bounding box center [350, 161] width 142 height 8
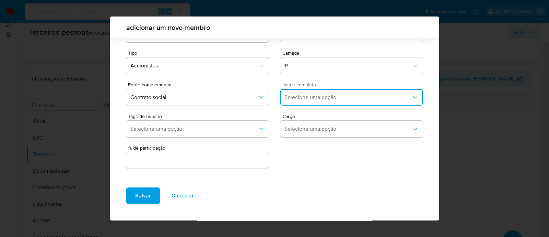
click at [317, 91] on button "Selecione uma opção" at bounding box center [351, 97] width 142 height 16
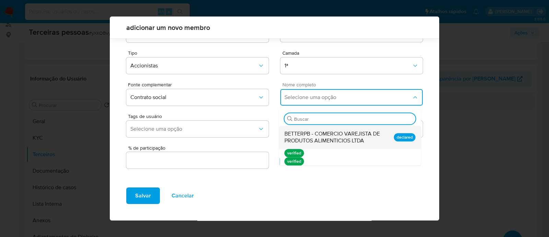
click at [315, 137] on span "BETTERPB - COMERCIO VAREJISTA DE PRODUTOS ALIMENTICIOS LTDA" at bounding box center [337, 137] width 105 height 14
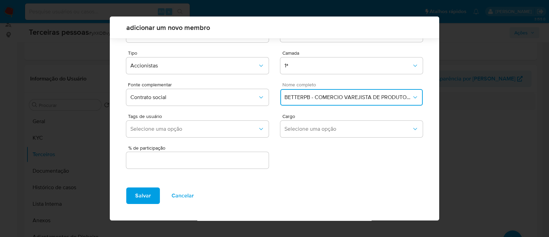
click at [220, 157] on input "text" at bounding box center [197, 159] width 142 height 9
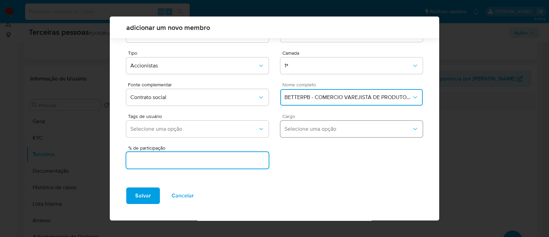
click at [333, 131] on span "Selecione uma opção" at bounding box center [348, 128] width 127 height 7
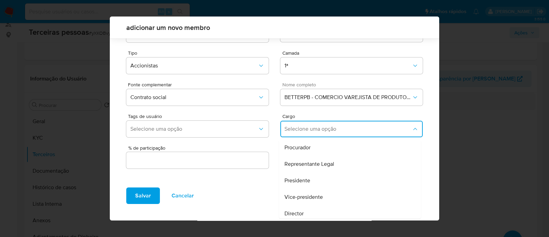
click at [229, 162] on input "text" at bounding box center [197, 159] width 142 height 9
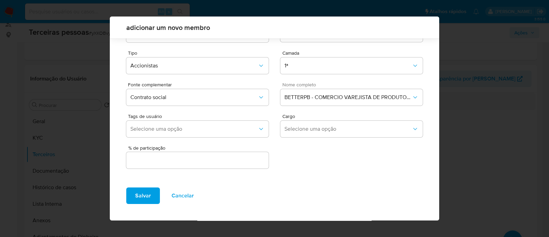
click at [175, 154] on div at bounding box center [197, 160] width 142 height 16
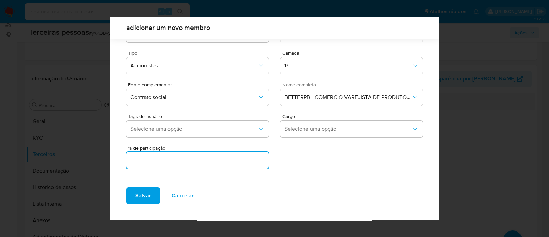
click at [175, 159] on input "text" at bounding box center [197, 159] width 142 height 9
type input "34"
click at [148, 198] on span "Salvar" at bounding box center [143, 195] width 16 height 15
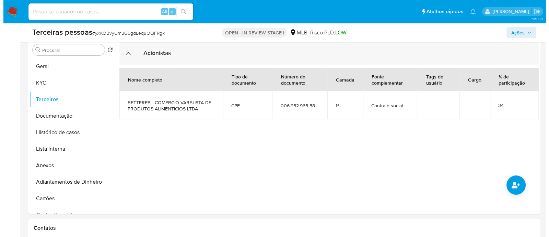
scroll to position [171, 0]
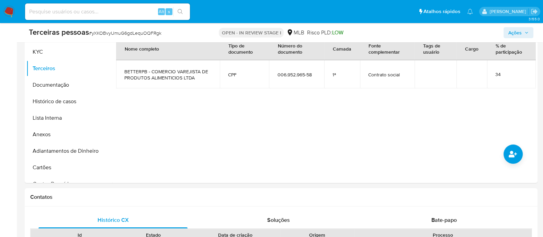
click at [501, 150] on div at bounding box center [323, 95] width 423 height 176
click at [509, 152] on icon "common.add_complementary_information" at bounding box center [512, 154] width 8 height 8
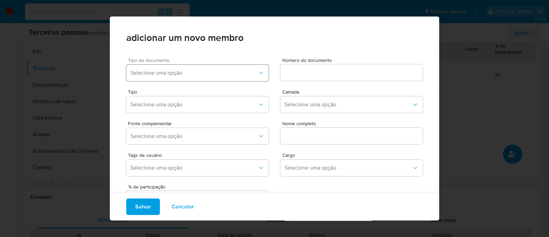
click at [190, 72] on span "Selecione uma opção" at bounding box center [193, 72] width 127 height 7
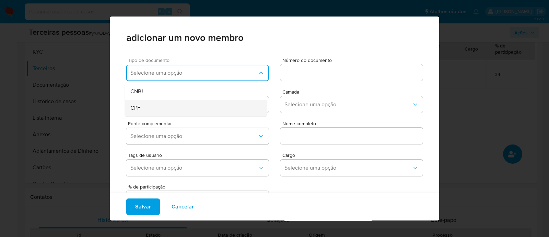
click at [171, 101] on div "CPF" at bounding box center [182, 108] width 105 height 16
drag, startPoint x: 295, startPoint y: 83, endPoint x: 302, endPoint y: 75, distance: 10.5
click at [302, 75] on div "Número do documento" at bounding box center [351, 71] width 142 height 26
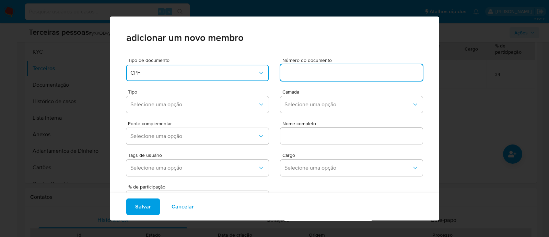
click at [302, 74] on input at bounding box center [351, 72] width 142 height 9
type input "531.510.385-49,"
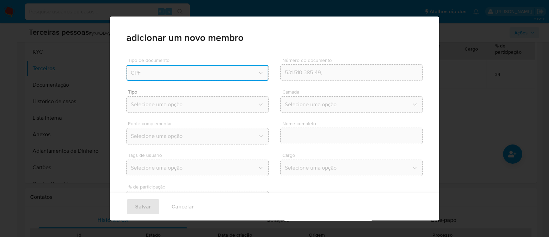
type input "[PERSON_NAME]"
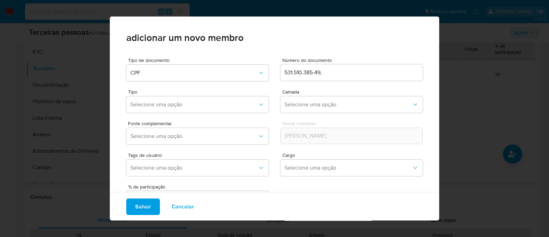
click at [342, 71] on input "531.510.385-49," at bounding box center [351, 72] width 142 height 9
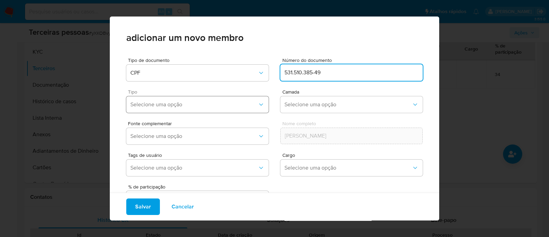
type input "531.510.385-49"
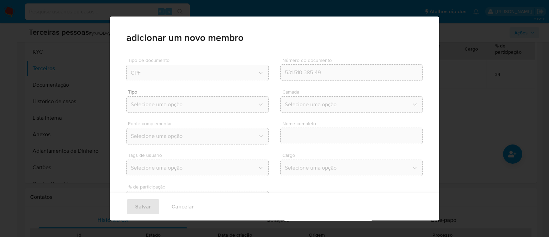
type input "[PERSON_NAME]"
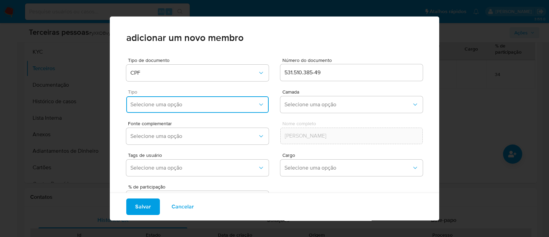
click at [200, 104] on span "Selecione uma opção" at bounding box center [193, 104] width 127 height 7
click at [175, 183] on div "Accionistas" at bounding box center [182, 189] width 105 height 16
drag, startPoint x: 325, startPoint y: 109, endPoint x: 325, endPoint y: 103, distance: 6.5
click at [325, 109] on button "Selecione uma opção" at bounding box center [351, 104] width 142 height 16
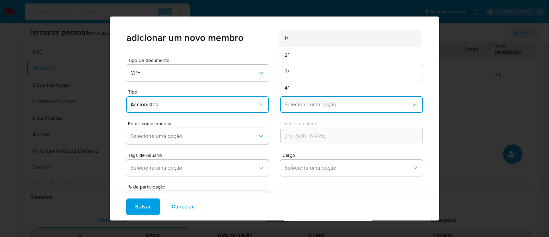
click at [295, 35] on div "1ª" at bounding box center [337, 38] width 105 height 16
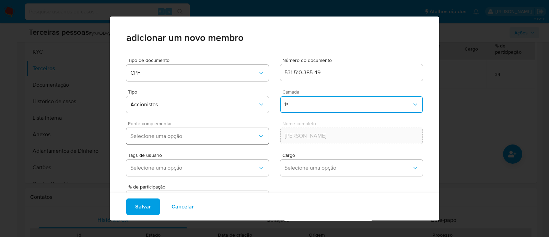
drag, startPoint x: 165, startPoint y: 131, endPoint x: 176, endPoint y: 137, distance: 12.4
click at [165, 131] on button "Selecione uma opção" at bounding box center [197, 136] width 142 height 16
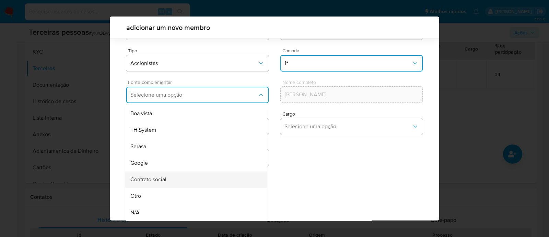
click at [172, 181] on div "Contrato social" at bounding box center [182, 179] width 105 height 16
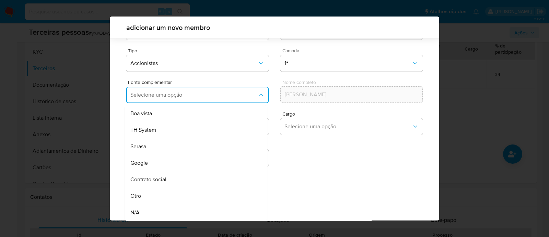
scroll to position [25, 0]
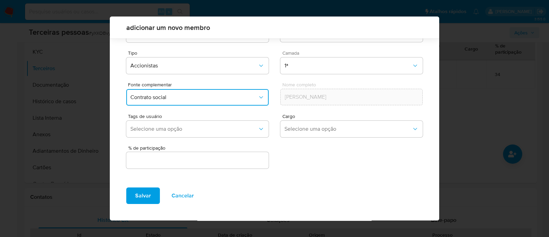
click at [208, 167] on div at bounding box center [197, 160] width 142 height 16
click at [215, 159] on input "text" at bounding box center [197, 159] width 142 height 9
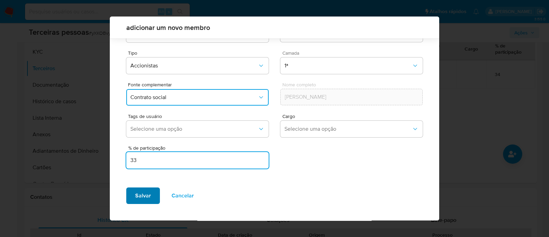
type input "33"
click at [149, 198] on span "Salvar" at bounding box center [143, 195] width 16 height 15
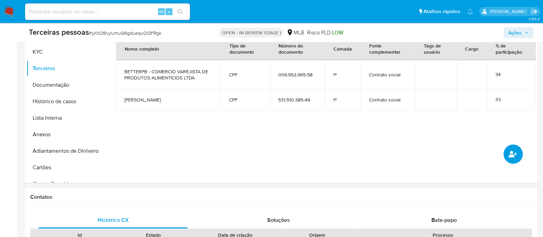
click at [516, 147] on button "common.add_complementary_information" at bounding box center [512, 153] width 19 height 19
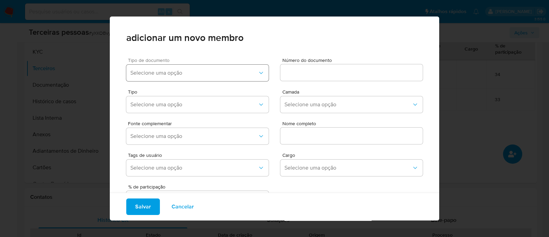
click at [193, 79] on button "Selecione uma opção" at bounding box center [197, 73] width 142 height 16
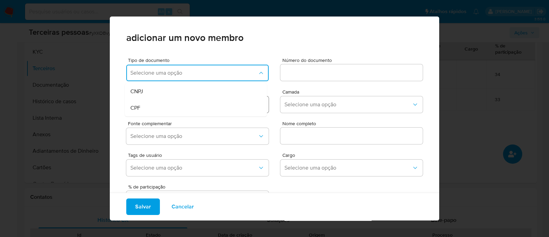
drag, startPoint x: 158, startPoint y: 107, endPoint x: 216, endPoint y: 97, distance: 58.8
click at [161, 106] on div "CPF" at bounding box center [182, 108] width 105 height 16
click at [339, 78] on div at bounding box center [351, 72] width 142 height 16
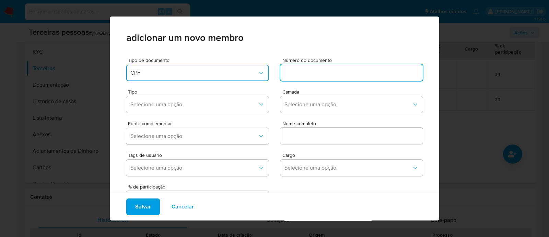
click at [337, 74] on input at bounding box center [351, 72] width 142 height 9
type input "012.539.355-56"
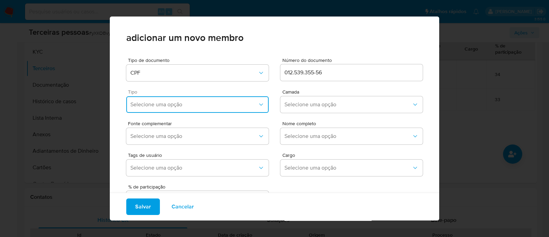
click at [211, 107] on span "Selecione uma opção" at bounding box center [193, 104] width 127 height 7
click at [189, 186] on div "Accionistas" at bounding box center [182, 189] width 105 height 16
click at [313, 108] on button "Selecione uma opção" at bounding box center [351, 104] width 142 height 16
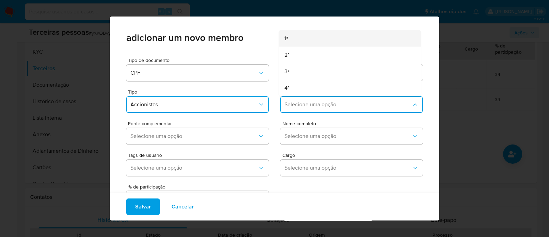
click at [298, 40] on div "1ª" at bounding box center [337, 38] width 105 height 16
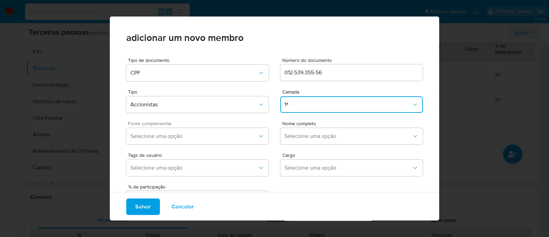
click at [191, 146] on div "Fonte complementar Selecione uma opção" at bounding box center [197, 134] width 142 height 26
click at [202, 132] on span "Selecione uma opção" at bounding box center [193, 135] width 127 height 7
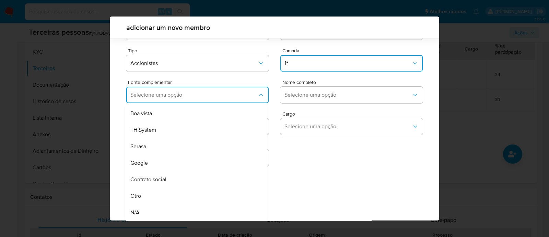
click at [198, 175] on div "Contrato social" at bounding box center [182, 179] width 105 height 16
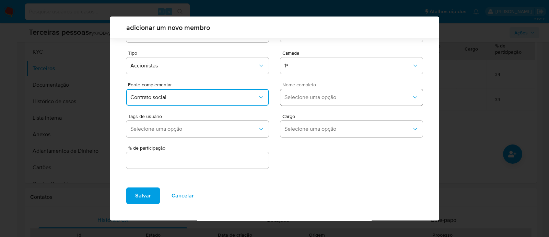
click at [318, 95] on span "Selecione uma opção" at bounding box center [348, 97] width 127 height 7
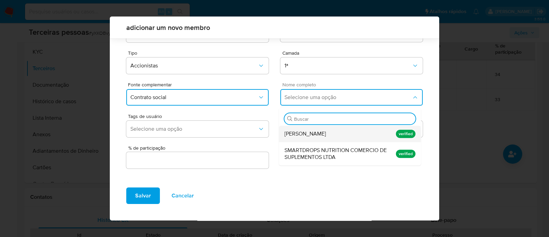
click at [324, 133] on span "[PERSON_NAME]" at bounding box center [306, 133] width 42 height 7
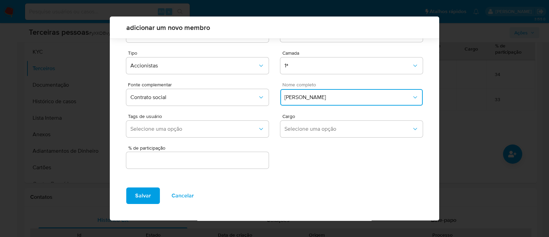
click at [218, 159] on input "text" at bounding box center [197, 159] width 142 height 9
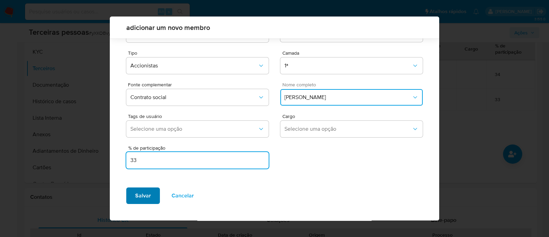
type input "33"
click at [154, 194] on button "Salvar" at bounding box center [143, 195] width 34 height 16
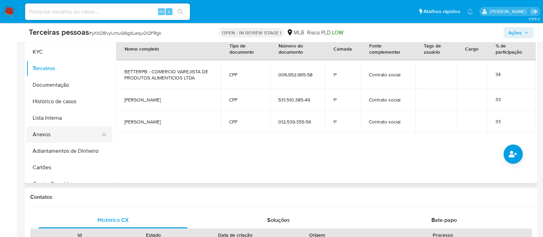
click at [56, 130] on button "Anexos" at bounding box center [66, 134] width 80 height 16
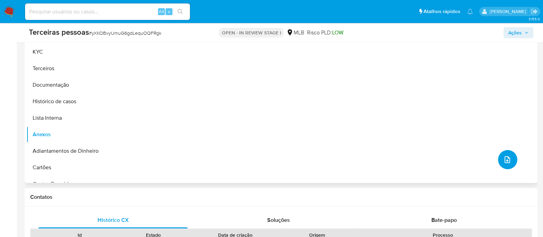
click at [507, 157] on icon "upload-file" at bounding box center [507, 159] width 8 height 8
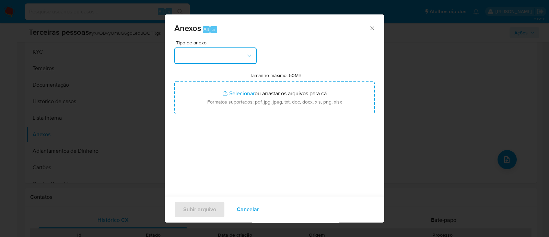
click at [242, 49] on button "button" at bounding box center [215, 55] width 82 height 16
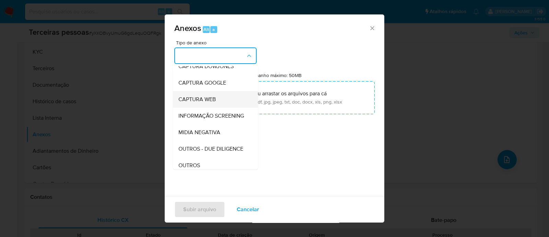
scroll to position [85, 0]
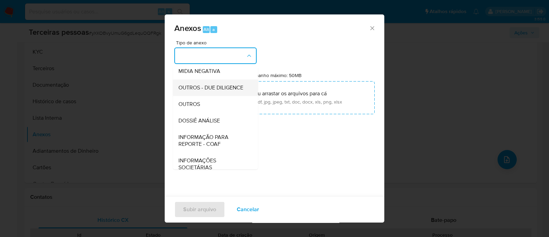
click at [228, 96] on div "OUTROS - DUE DILIGENCE" at bounding box center [213, 87] width 70 height 16
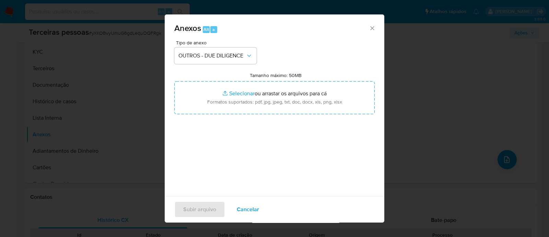
click at [262, 71] on div "Tipo de anexo OUTROS - DUE DILIGENCE Tamanho máximo: 50MB Selecionar arquivos S…" at bounding box center [274, 121] width 200 height 162
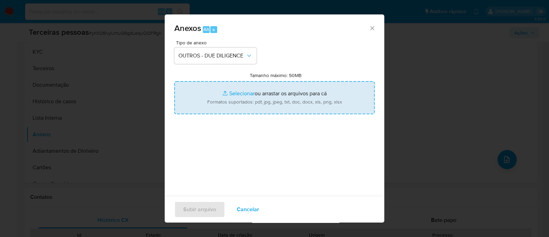
click at [262, 88] on input "Tamanho máximo: 50MB Selecionar arquivos" at bounding box center [274, 97] width 200 height 33
type input "C:\fakepath\Matriz de Risco - SMARTDROPS NUTRITION COMERCIO DE SUPLEMENTOS LTDA…"
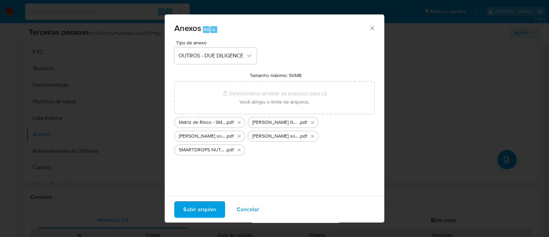
click at [215, 214] on span "Subir arquivo" at bounding box center [199, 208] width 33 height 15
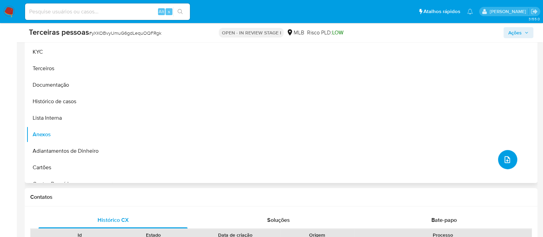
click at [505, 160] on icon "upload-file" at bounding box center [507, 159] width 8 height 8
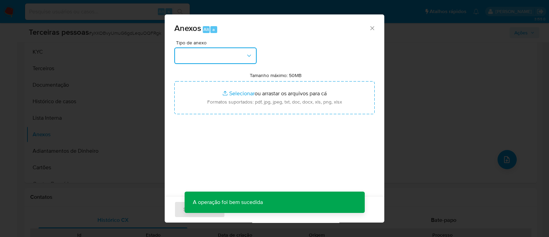
click at [215, 54] on button "button" at bounding box center [215, 55] width 82 height 16
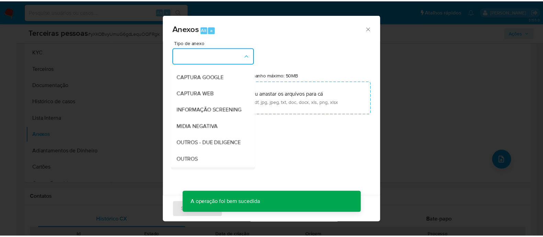
scroll to position [106, 0]
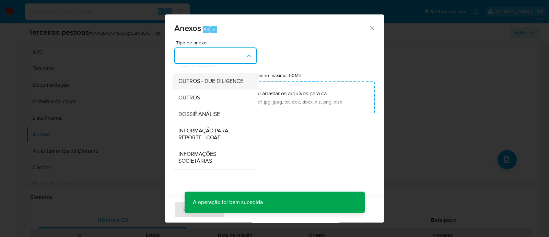
click at [217, 78] on span "OUTROS - DUE DILIGENCE" at bounding box center [210, 81] width 65 height 7
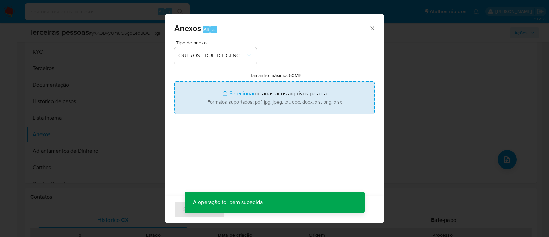
click at [257, 84] on input "Tamanho máximo: 50MB Selecionar arquivos" at bounding box center [274, 97] width 200 height 33
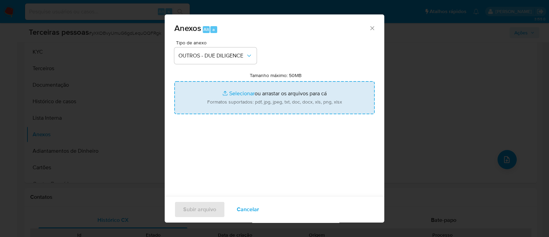
type input "C:\fakepath\SMARTDROPS NUTRITION COMERCIO DE SUPLEMENTOS LTDA cnpj.pdf"
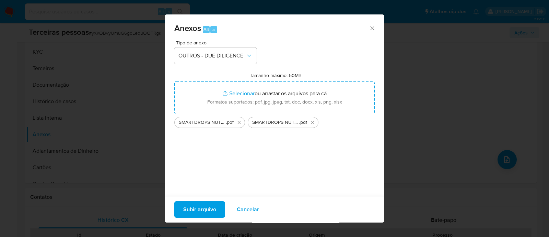
click at [214, 211] on span "Subir arquivo" at bounding box center [199, 208] width 33 height 15
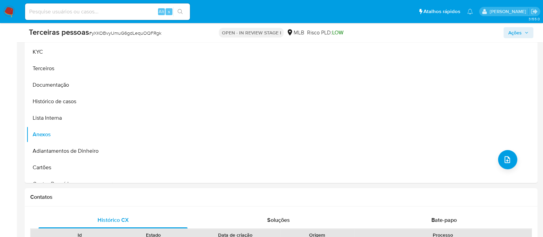
click at [515, 33] on span "Ações" at bounding box center [514, 32] width 13 height 11
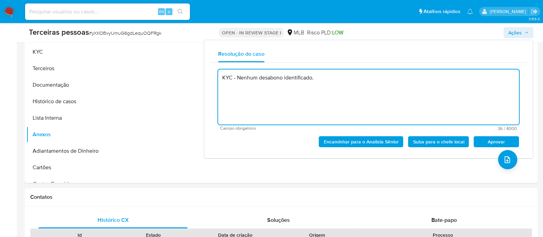
click at [497, 139] on span "Aprovar" at bounding box center [496, 142] width 36 height 10
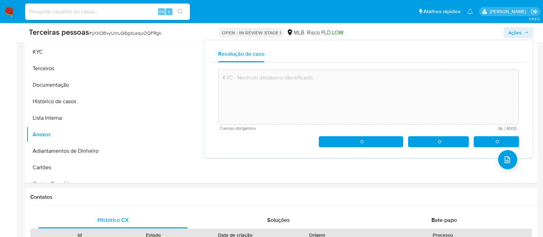
type textarea "KYC - Nenhum desabono identificado."
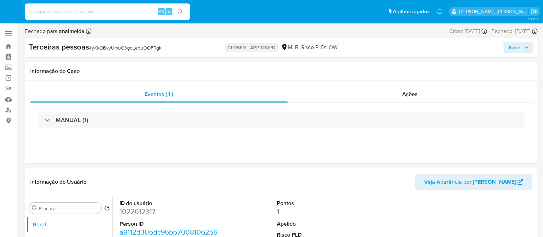
select select "10"
click at [9, 104] on link "Localizador de pessoas" at bounding box center [41, 109] width 82 height 11
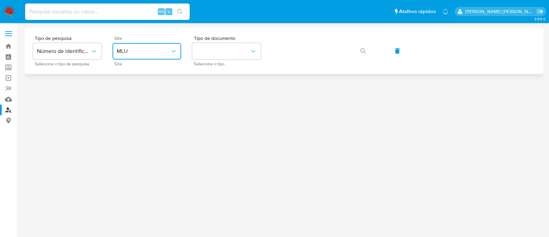
click at [146, 50] on span "MLU" at bounding box center [144, 51] width 54 height 7
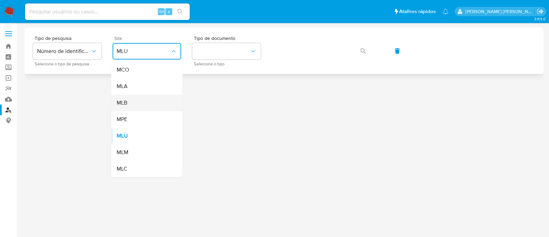
click at [136, 105] on div "MLB" at bounding box center [145, 102] width 56 height 16
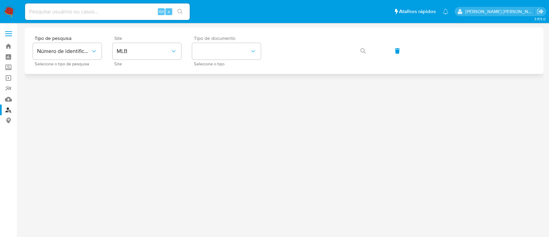
click at [220, 62] on span "Selecione o tipo" at bounding box center [228, 63] width 69 height 3
click at [227, 52] on button "identificationType" at bounding box center [226, 51] width 69 height 16
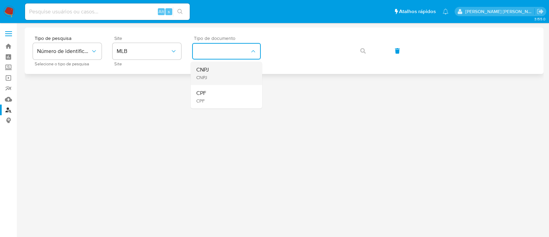
click at [218, 73] on div "CNPJ CNPJ" at bounding box center [224, 72] width 56 height 23
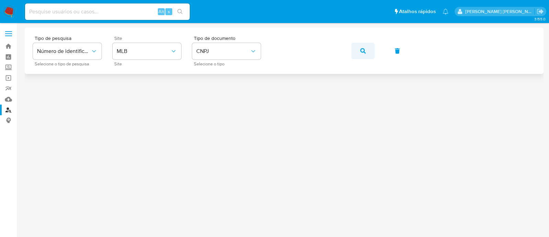
click at [361, 45] on span "button" at bounding box center [362, 50] width 5 height 15
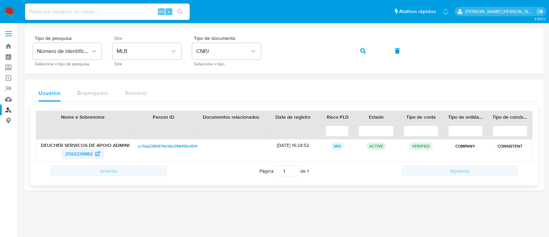
click at [98, 155] on icon at bounding box center [97, 153] width 5 height 5
click at [364, 50] on icon "button" at bounding box center [362, 50] width 5 height 5
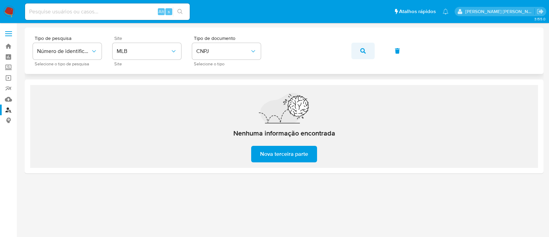
click at [358, 48] on button "button" at bounding box center [362, 51] width 23 height 16
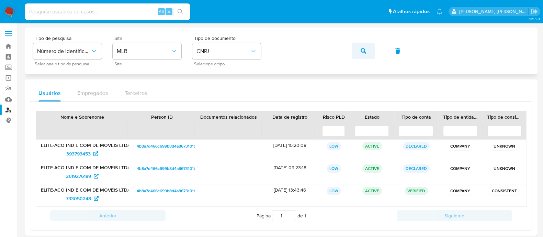
click at [372, 55] on button "button" at bounding box center [362, 51] width 23 height 16
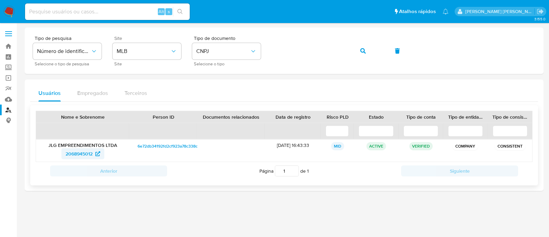
click at [67, 152] on span "2068945012" at bounding box center [79, 153] width 27 height 11
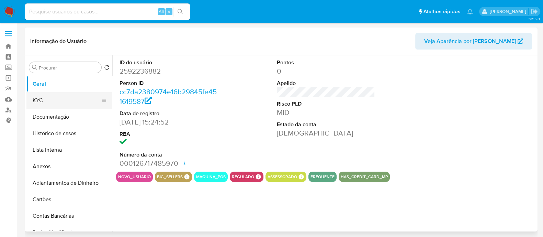
click at [71, 100] on button "KYC" at bounding box center [66, 100] width 80 height 16
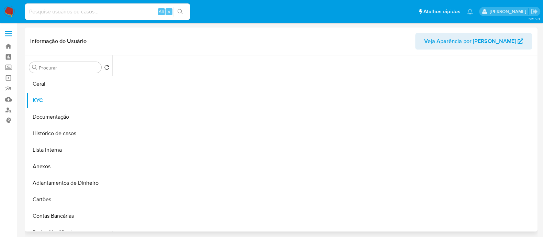
select select "10"
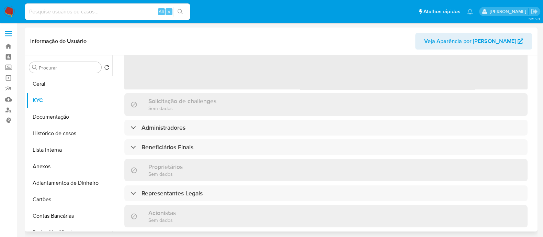
scroll to position [300, 0]
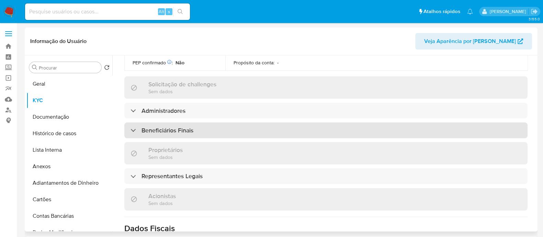
click at [166, 122] on div "Beneficiários Finais" at bounding box center [325, 130] width 403 height 16
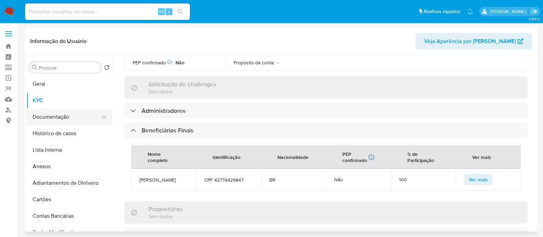
click at [51, 118] on button "Documentação" at bounding box center [66, 116] width 80 height 16
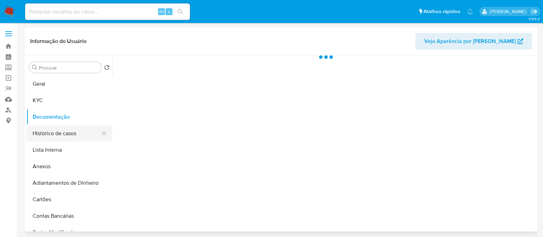
scroll to position [0, 0]
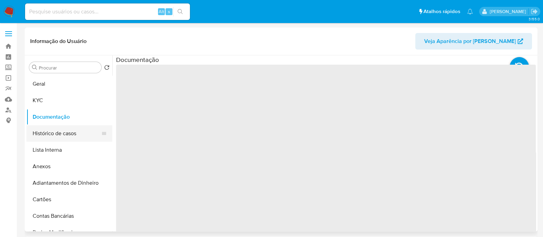
click at [66, 131] on button "Histórico de casos" at bounding box center [66, 133] width 80 height 16
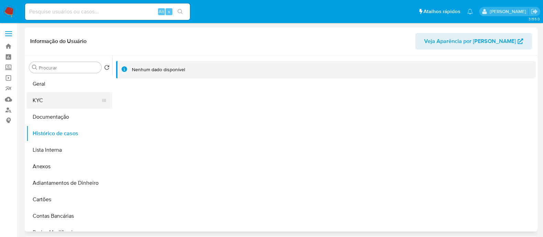
click at [54, 102] on button "KYC" at bounding box center [66, 100] width 80 height 16
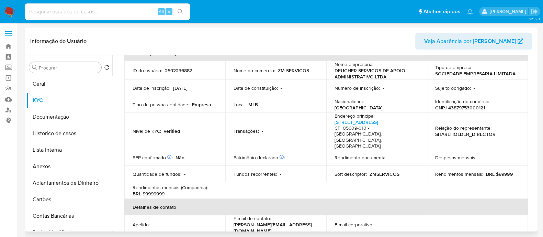
scroll to position [85, 0]
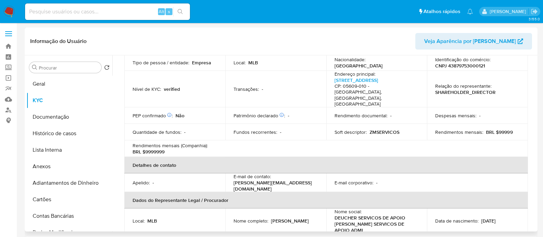
click at [472, 65] on p "CNPJ 43879753000121" at bounding box center [460, 65] width 50 height 6
copy p "43879753000121"
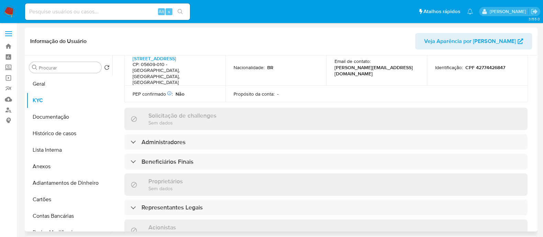
scroll to position [300, 0]
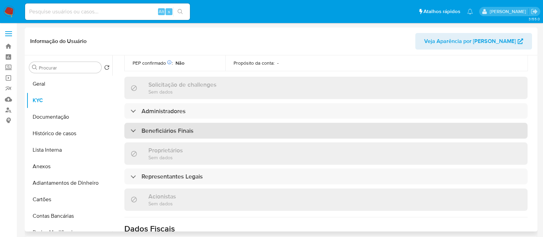
drag, startPoint x: 219, startPoint y: 108, endPoint x: 233, endPoint y: 111, distance: 15.0
click at [219, 123] on div "Beneficiários Finais" at bounding box center [325, 131] width 403 height 16
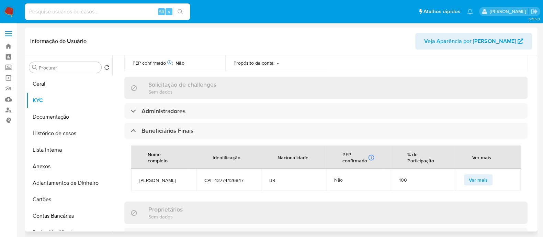
click at [162, 177] on span "Felipe Deucher Brollo" at bounding box center [163, 180] width 48 height 6
copy span "Felipe Deucher Brollo"
click at [51, 88] on button "Geral" at bounding box center [66, 84] width 80 height 16
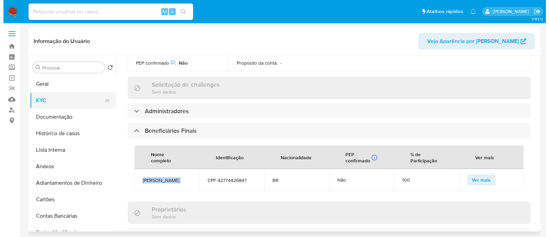
scroll to position [0, 0]
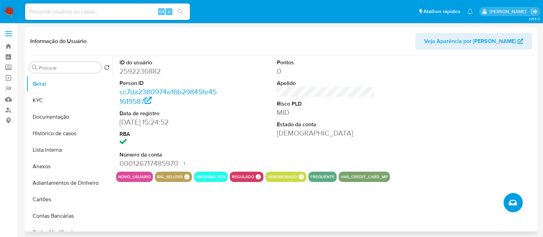
click at [518, 202] on button "Criar caso manual" at bounding box center [512, 202] width 19 height 19
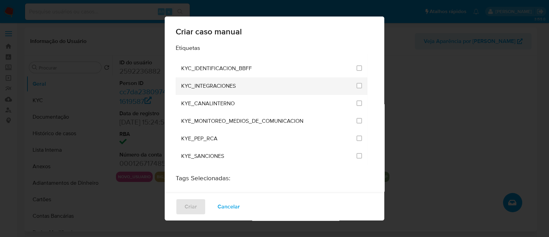
scroll to position [600, 0]
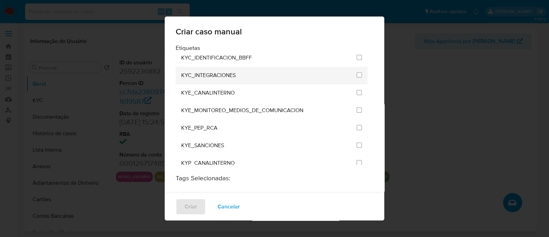
click at [357, 67] on div at bounding box center [359, 76] width 5 height 18
click at [357, 72] on input "2093" at bounding box center [359, 74] width 5 height 5
checkbox input "true"
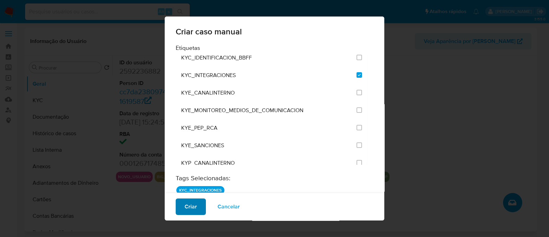
click at [196, 205] on span "Criar" at bounding box center [191, 206] width 12 height 15
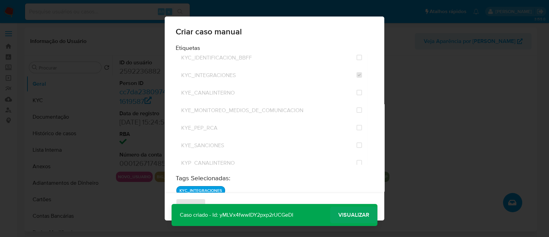
click at [356, 215] on span "Visualizar" at bounding box center [353, 215] width 31 height 0
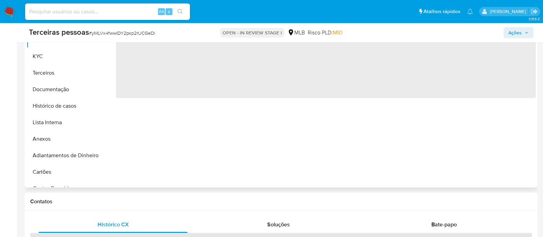
scroll to position [171, 0]
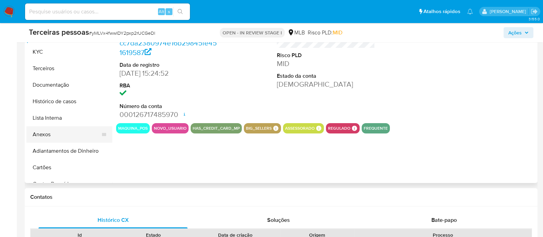
select select "10"
drag, startPoint x: 60, startPoint y: 131, endPoint x: 65, endPoint y: 133, distance: 5.2
click at [60, 131] on button "Anexos" at bounding box center [66, 134] width 80 height 16
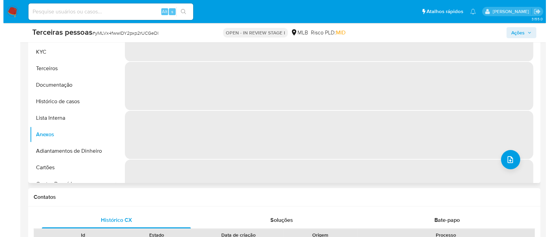
scroll to position [129, 0]
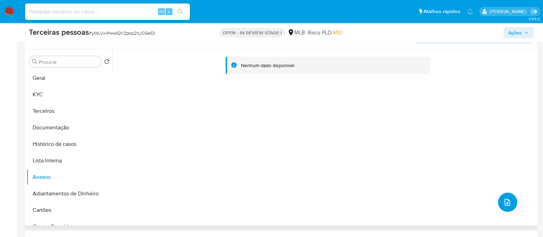
click at [503, 206] on button "upload-file" at bounding box center [507, 201] width 19 height 19
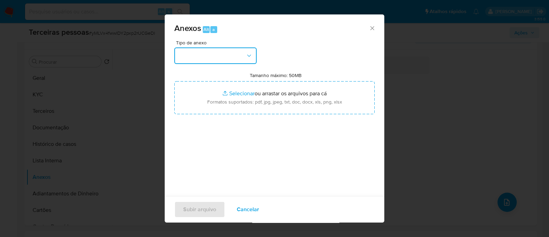
click at [212, 56] on button "button" at bounding box center [215, 55] width 82 height 16
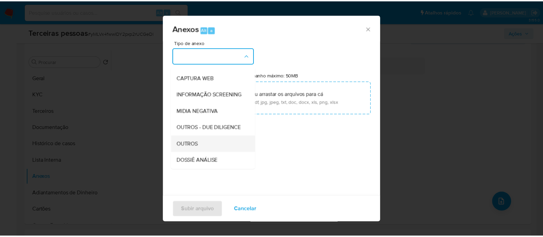
scroll to position [106, 0]
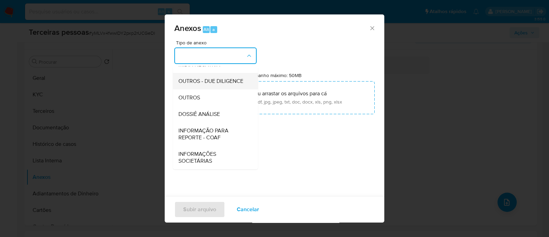
click at [203, 80] on span "OUTROS - DUE DILIGENCE" at bounding box center [210, 81] width 65 height 7
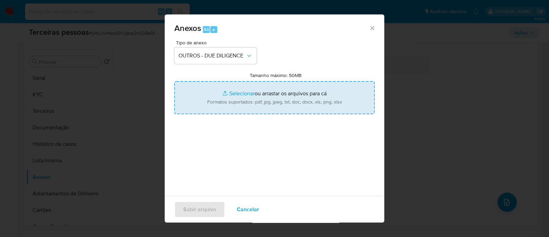
click at [261, 93] on input "Tamanho máximo: 50MB Selecionar arquivos" at bounding box center [274, 97] width 200 height 33
type input "C:\fakepath\Matriz de Risco - DEUCHER SERVICOS DE APOIO ADMINISTRATIVO LTDA.pdf"
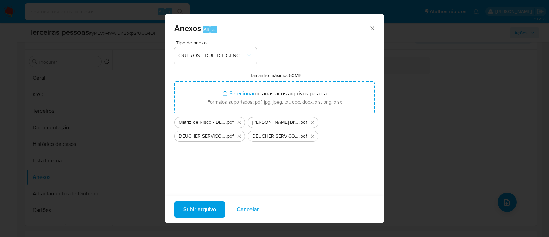
click at [197, 210] on span "Subir arquivo" at bounding box center [199, 208] width 33 height 15
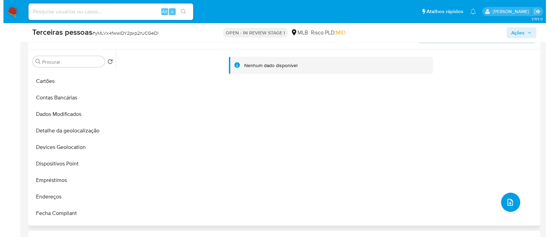
scroll to position [43, 0]
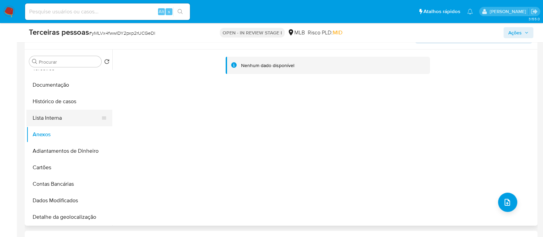
click at [52, 116] on button "Lista Interna" at bounding box center [66, 118] width 80 height 16
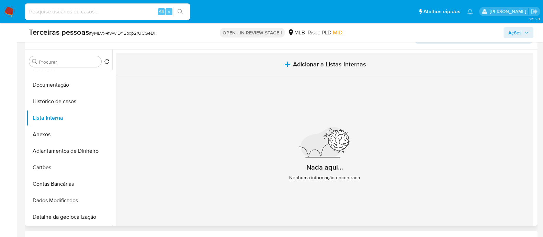
click at [311, 64] on span "Adicionar a Listas Internas" at bounding box center [329, 64] width 73 height 8
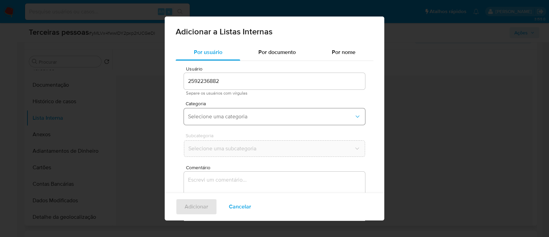
click at [249, 118] on span "Selecione uma categoria" at bounding box center [271, 116] width 166 height 7
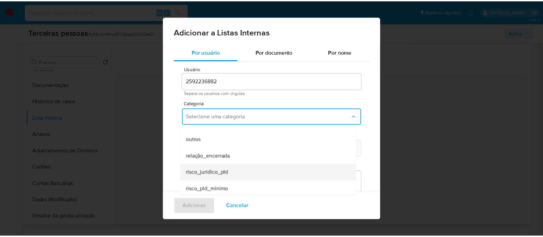
scroll to position [178, 0]
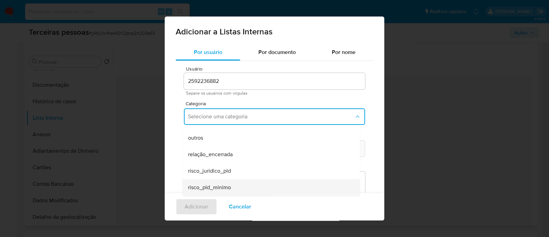
click at [231, 185] on span "risco_pld_minimo" at bounding box center [209, 187] width 43 height 7
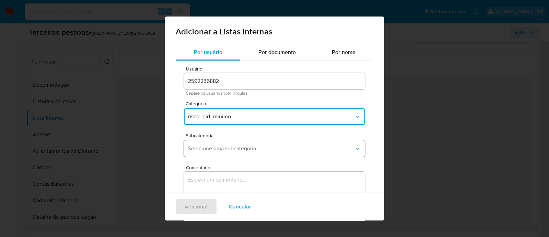
click at [227, 146] on span "Selecione uma subcategoria" at bounding box center [271, 148] width 166 height 7
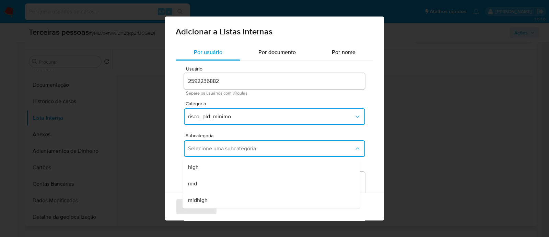
drag, startPoint x: 219, startPoint y: 181, endPoint x: 225, endPoint y: 179, distance: 6.5
click at [218, 181] on div "mid" at bounding box center [269, 183] width 162 height 16
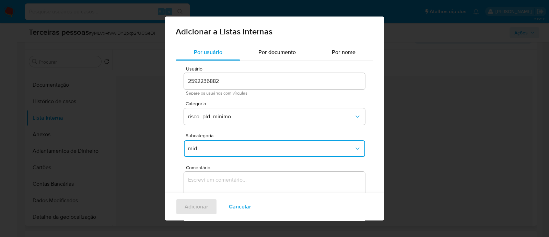
drag, startPoint x: 252, startPoint y: 179, endPoint x: 256, endPoint y: 176, distance: 5.2
click at [252, 178] on textarea "Comentário" at bounding box center [274, 204] width 181 height 66
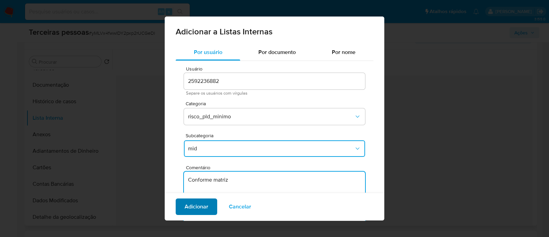
type textarea "Conforme matriz"
click at [207, 201] on span "Adicionar" at bounding box center [197, 206] width 24 height 15
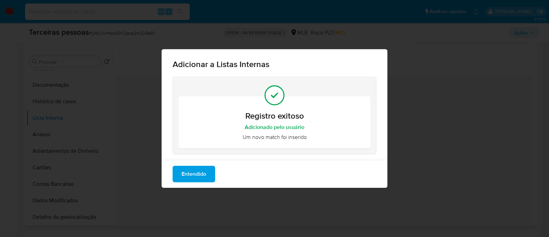
click at [186, 160] on div "Entendido" at bounding box center [275, 174] width 226 height 28
click at [185, 176] on span "Entendido" at bounding box center [194, 173] width 25 height 15
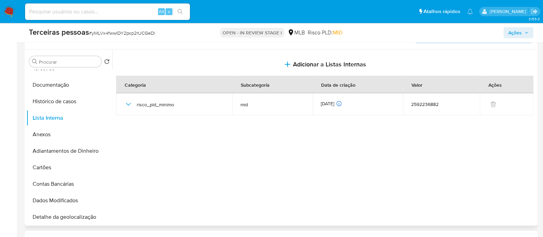
click at [517, 31] on span "Ações" at bounding box center [514, 32] width 13 height 11
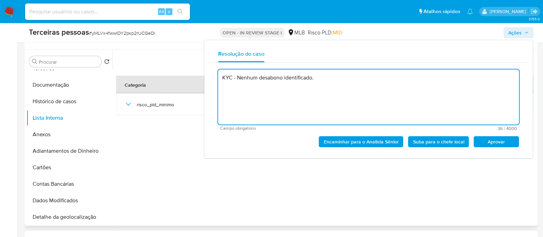
click at [495, 139] on span "Aprovar" at bounding box center [496, 142] width 36 height 10
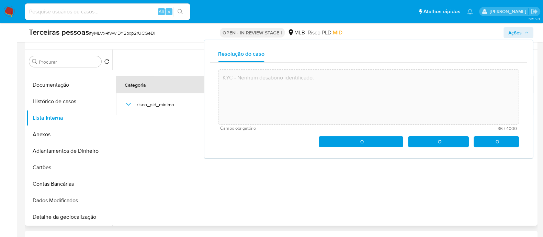
type textarea "KYC - Nenhum desabono identificado."
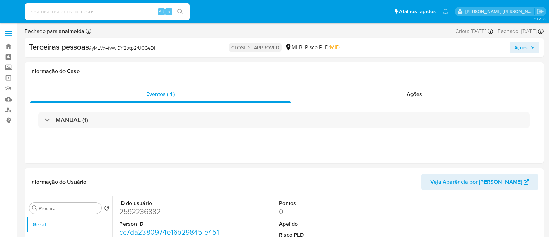
select select "10"
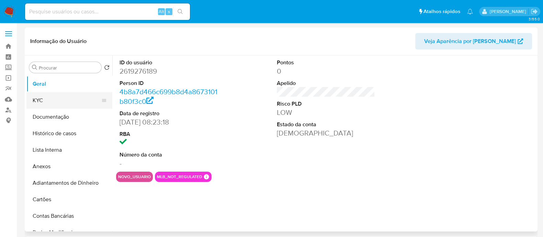
select select "10"
click at [65, 102] on button "KYC" at bounding box center [66, 100] width 80 height 16
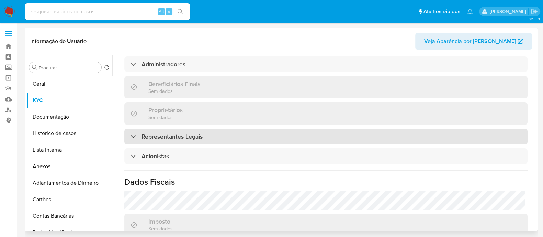
scroll to position [324, 0]
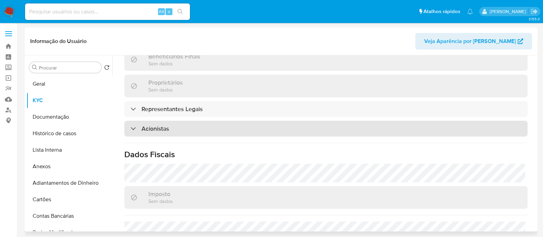
click at [219, 132] on div "Acionistas" at bounding box center [325, 128] width 403 height 16
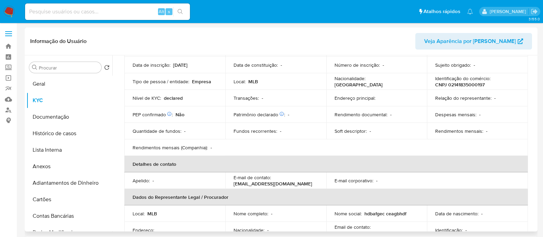
scroll to position [0, 0]
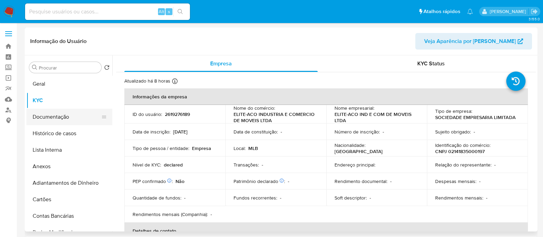
click at [72, 113] on button "Documentação" at bounding box center [66, 116] width 80 height 16
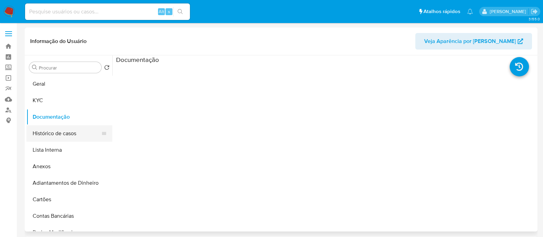
click at [56, 132] on button "Histórico de casos" at bounding box center [66, 133] width 80 height 16
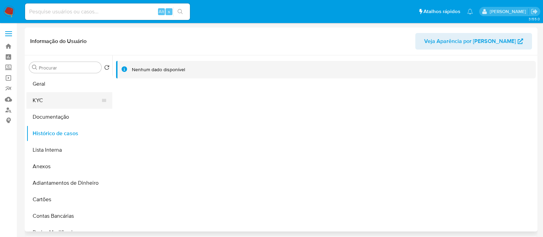
click at [62, 100] on button "KYC" at bounding box center [66, 100] width 80 height 16
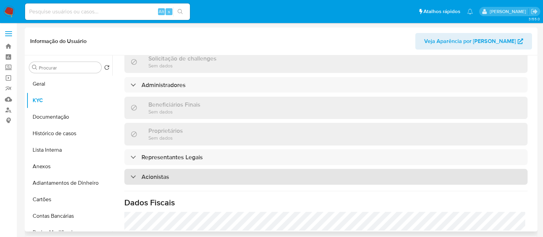
click at [264, 172] on div "Acionistas" at bounding box center [325, 177] width 403 height 16
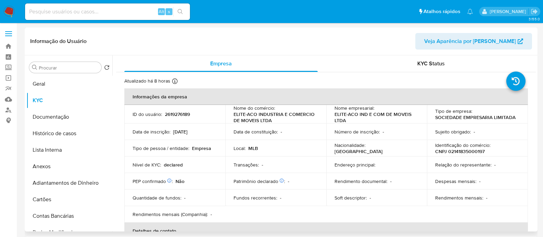
click at [468, 149] on p "CNPJ 02141835000197" at bounding box center [459, 151] width 49 height 6
copy p "02141835000197"
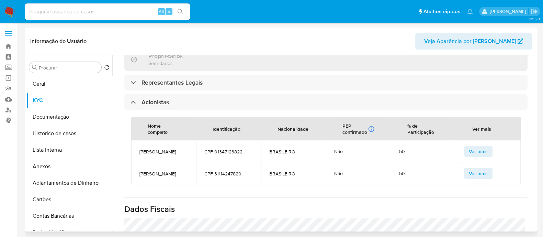
scroll to position [386, 0]
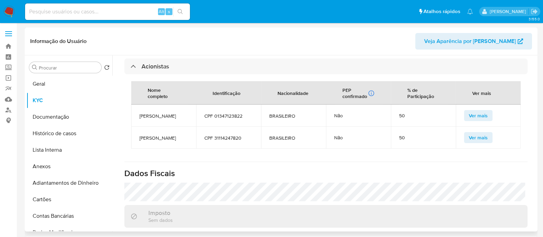
click at [145, 117] on span "GILBERTO RODRIGUES" at bounding box center [163, 116] width 48 height 6
copy span "GILBERTO RODRIGUES"
click at [228, 119] on span "CPF 01347123822" at bounding box center [228, 116] width 48 height 6
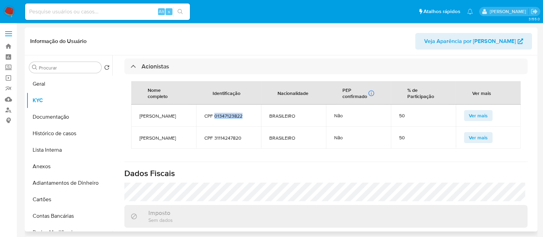
click at [228, 119] on span "CPF 01347123822" at bounding box center [228, 116] width 48 height 6
copy span "01347123822"
click at [156, 141] on span "THIAGO VIEIRA CARVALHO" at bounding box center [163, 138] width 48 height 6
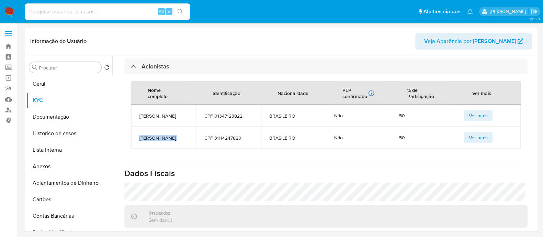
copy span "THIAGO VIEIRA CARVALHO"
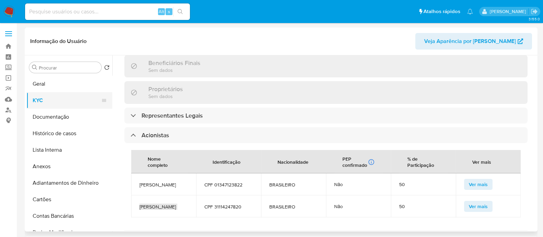
scroll to position [215, 0]
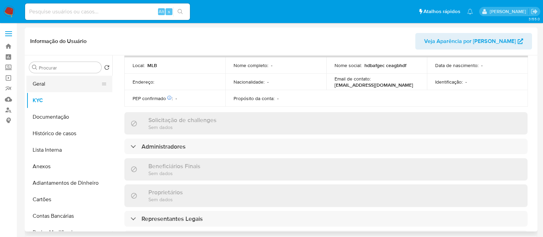
click at [72, 82] on button "Geral" at bounding box center [66, 84] width 80 height 16
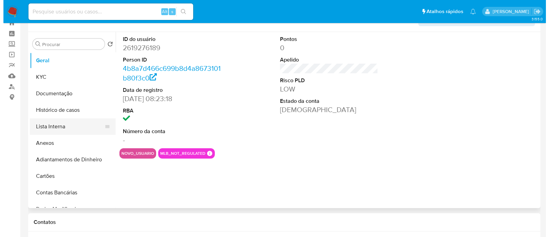
scroll to position [43, 0]
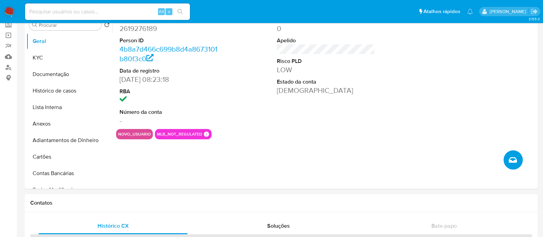
click at [511, 152] on button "Criar caso manual" at bounding box center [512, 159] width 19 height 19
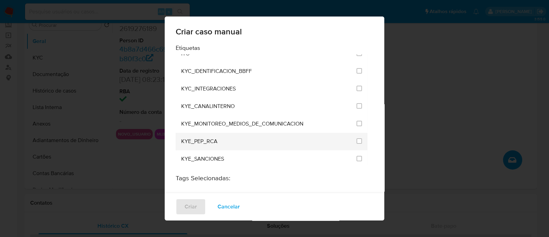
scroll to position [600, 0]
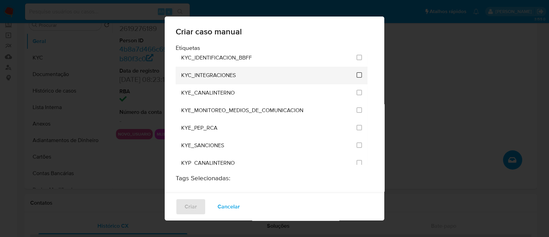
click at [357, 72] on input "2093" at bounding box center [359, 74] width 5 height 5
checkbox input "true"
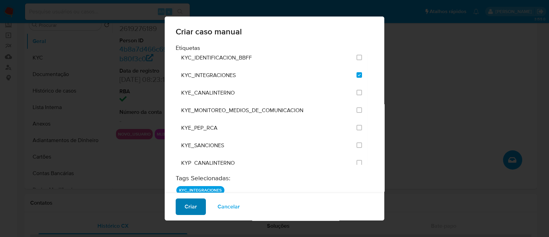
click at [181, 211] on button "Criar" at bounding box center [191, 206] width 30 height 16
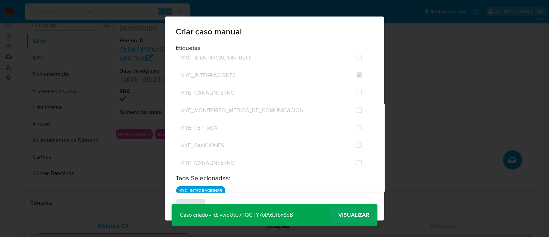
click at [371, 218] on button "Visualizar" at bounding box center [353, 214] width 47 height 16
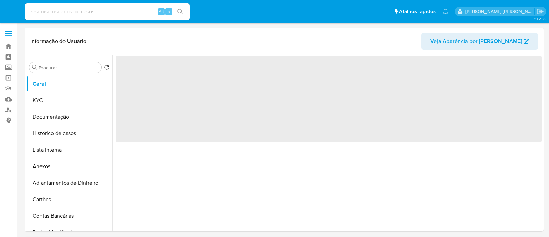
select select "10"
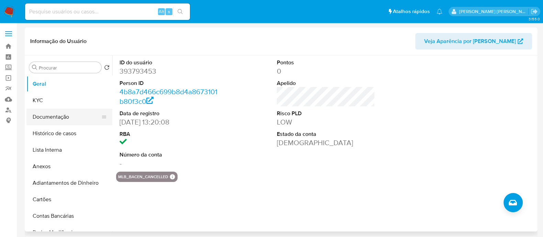
click at [53, 115] on button "Documentação" at bounding box center [66, 116] width 80 height 16
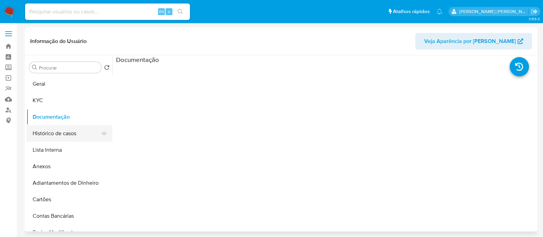
click at [63, 129] on button "Histórico de casos" at bounding box center [66, 133] width 80 height 16
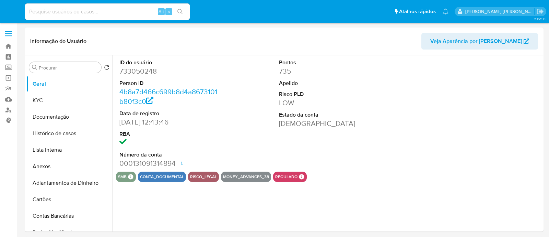
select select "10"
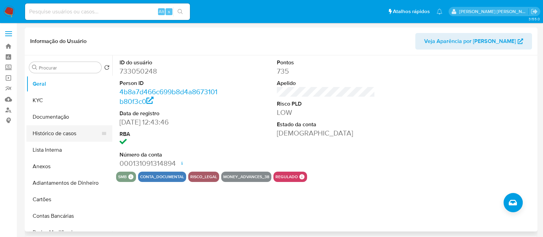
click at [54, 132] on button "Histórico de casos" at bounding box center [66, 133] width 80 height 16
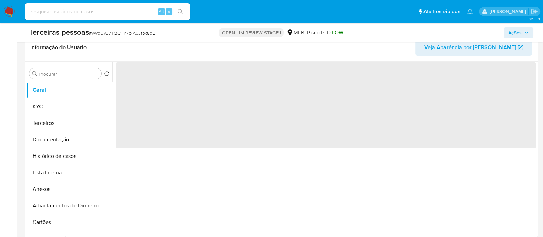
scroll to position [171, 0]
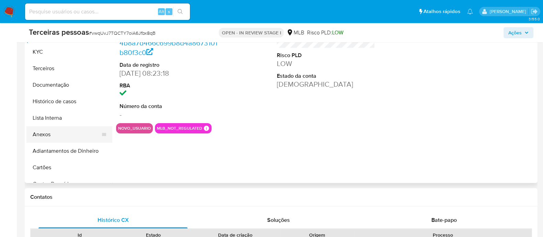
select select "10"
click at [70, 139] on button "Anexos" at bounding box center [66, 134] width 80 height 16
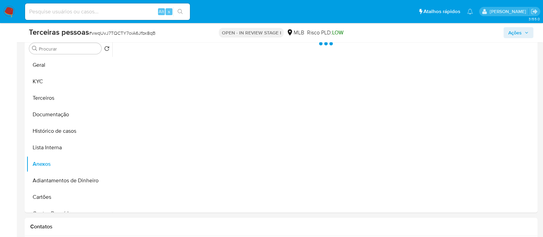
scroll to position [129, 0]
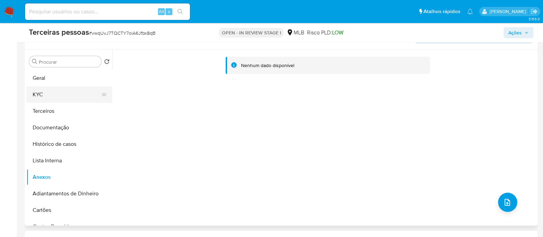
click at [52, 97] on button "KYC" at bounding box center [66, 94] width 80 height 16
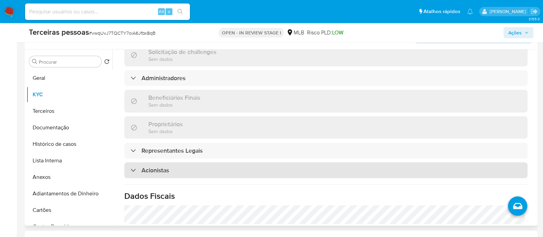
click at [169, 172] on div "Acionistas" at bounding box center [325, 170] width 403 height 16
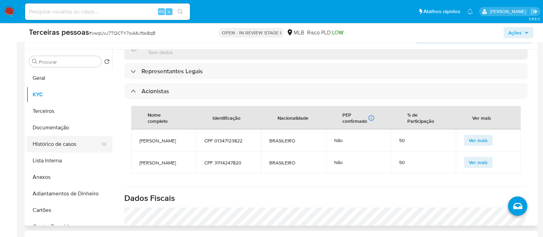
scroll to position [362, 0]
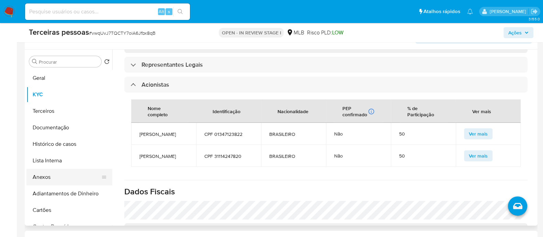
drag, startPoint x: 49, startPoint y: 175, endPoint x: 59, endPoint y: 173, distance: 10.9
click at [50, 175] on button "Anexos" at bounding box center [66, 177] width 80 height 16
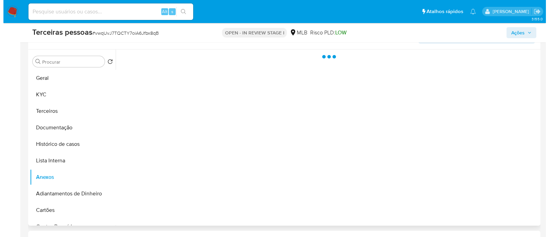
scroll to position [0, 0]
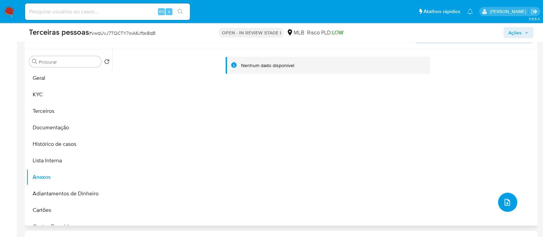
click at [501, 206] on button "upload-file" at bounding box center [507, 201] width 19 height 19
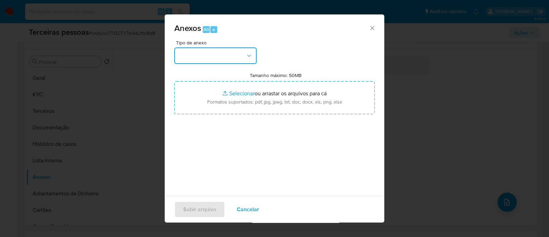
click at [193, 57] on button "button" at bounding box center [215, 55] width 82 height 16
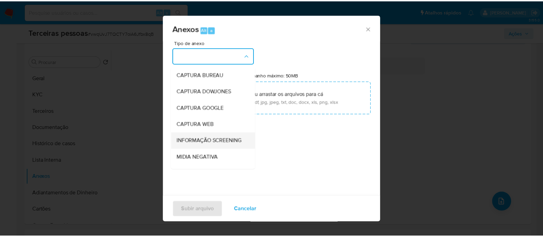
scroll to position [106, 0]
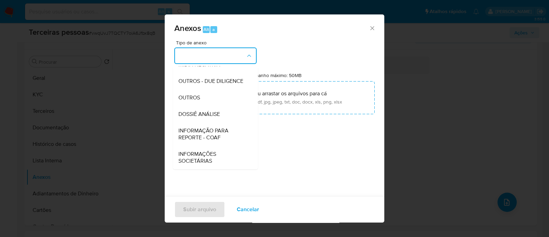
drag, startPoint x: 196, startPoint y: 76, endPoint x: 206, endPoint y: 78, distance: 10.2
click at [197, 78] on span "OUTROS - DUE DILIGENCE" at bounding box center [210, 81] width 65 height 7
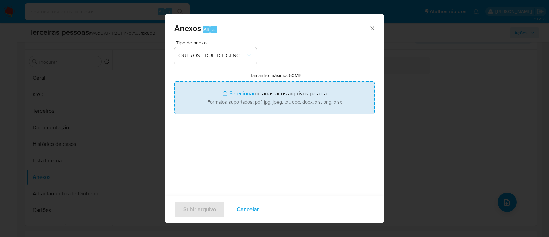
click at [281, 99] on input "Tamanho máximo: 50MB Selecionar arquivos" at bounding box center [274, 97] width 200 height 33
type input "C:\fakepath\Matriz de Risco - ELITE-ACO INDUSTRIA E COMERCIO DE MOVEIS LTDA.pdf"
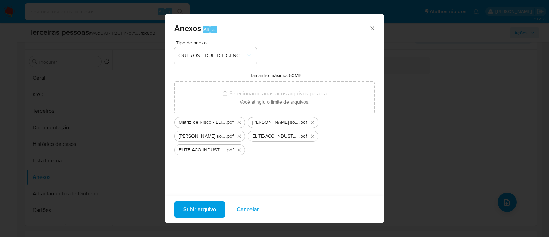
click at [174, 210] on button "Subir arquivo" at bounding box center [199, 209] width 51 height 16
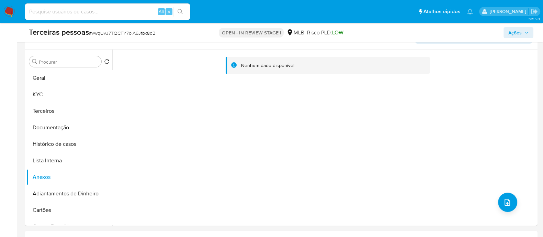
click at [526, 31] on icon "button" at bounding box center [526, 33] width 4 height 4
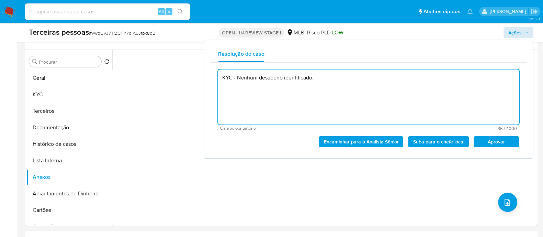
click at [488, 142] on span "Aprovar" at bounding box center [496, 142] width 36 height 10
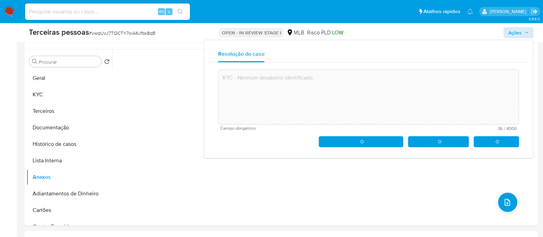
type textarea "KYC - Nenhum desabono identificado."
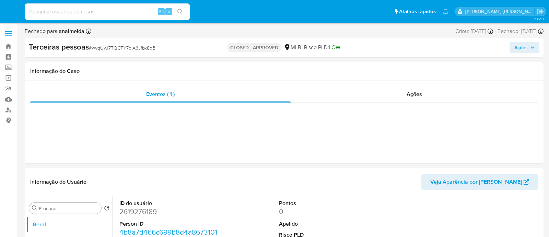
select select "10"
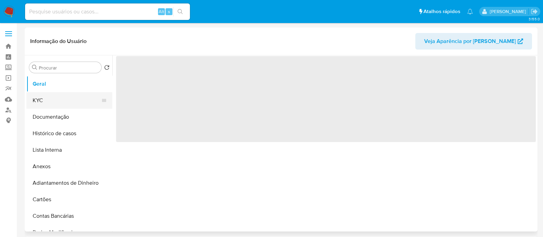
click at [50, 100] on button "KYC" at bounding box center [66, 100] width 80 height 16
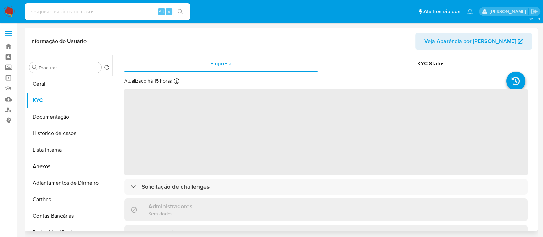
select select "10"
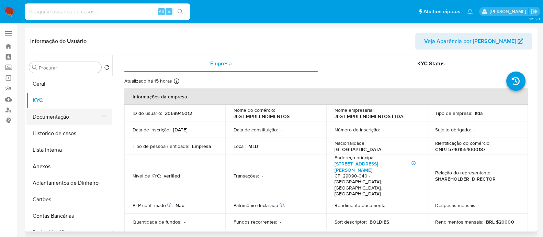
click at [73, 118] on button "Documentação" at bounding box center [66, 116] width 80 height 16
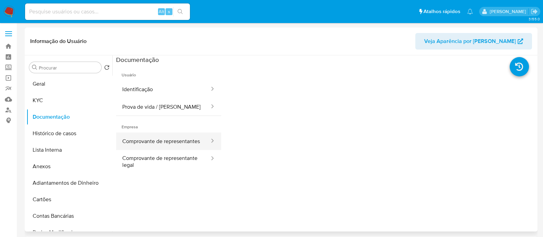
click at [169, 149] on button "Comprovante de representantes" at bounding box center [163, 141] width 94 height 18
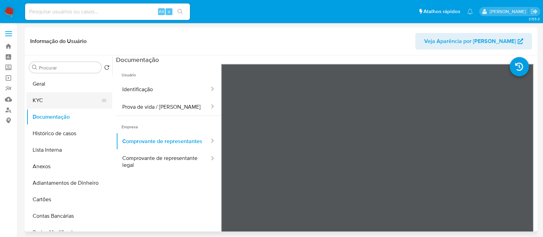
click at [45, 99] on button "KYC" at bounding box center [66, 100] width 80 height 16
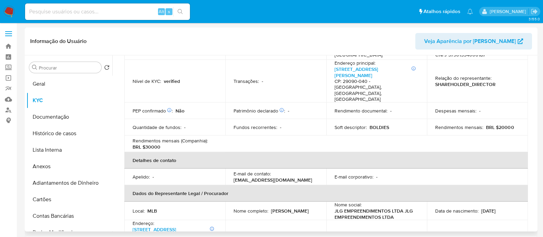
scroll to position [215, 0]
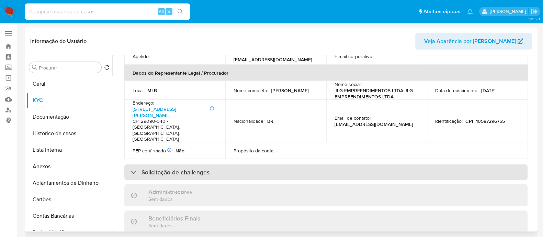
click at [242, 164] on div "Solicitação de challenges" at bounding box center [325, 172] width 403 height 16
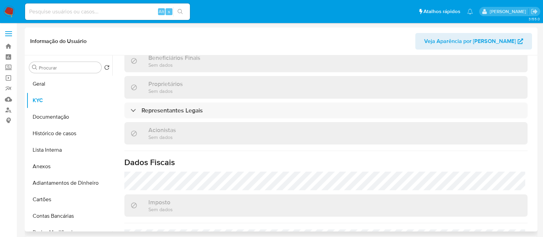
scroll to position [429, 0]
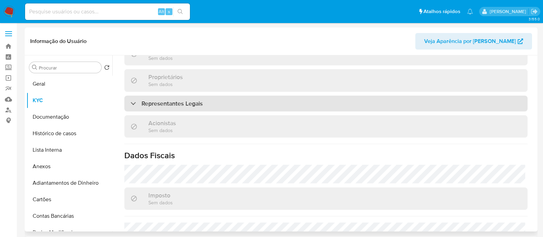
click at [226, 95] on div "Representantes Legais" at bounding box center [325, 103] width 403 height 16
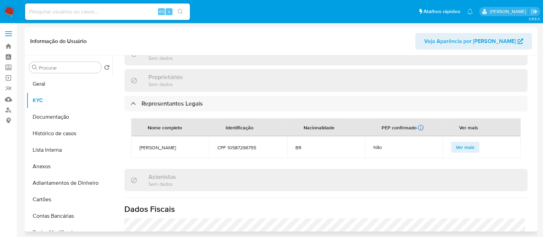
click at [144, 144] on span "[PERSON_NAME]" at bounding box center [169, 147] width 61 height 6
copy span "[PERSON_NAME]"
click at [58, 89] on button "Geral" at bounding box center [66, 84] width 80 height 16
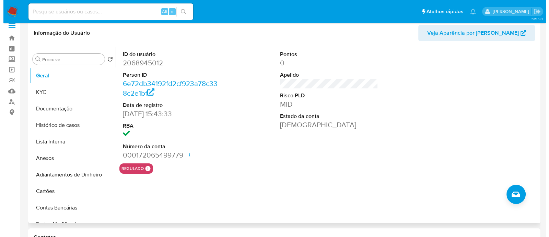
scroll to position [0, 0]
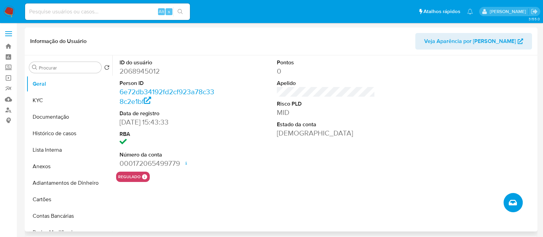
click at [517, 210] on button "Criar caso manual" at bounding box center [512, 202] width 19 height 19
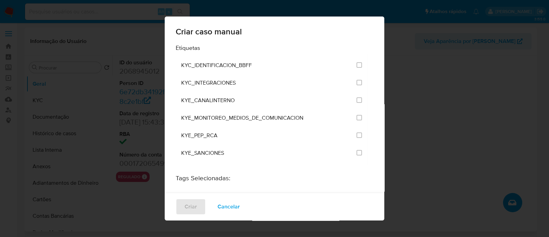
scroll to position [557, 0]
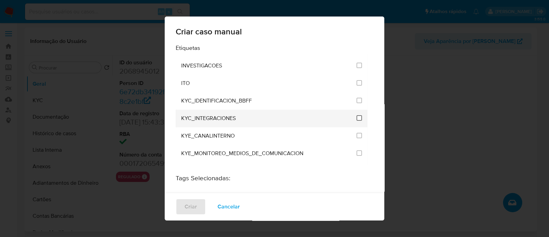
click at [357, 115] on input "2093" at bounding box center [359, 117] width 5 height 5
checkbox input "true"
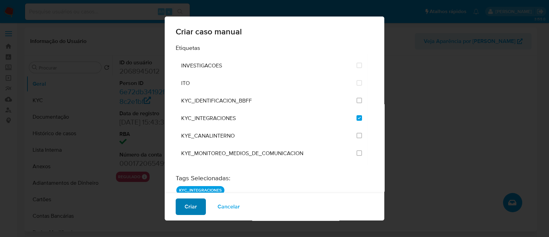
click at [194, 212] on span "Criar" at bounding box center [191, 206] width 12 height 15
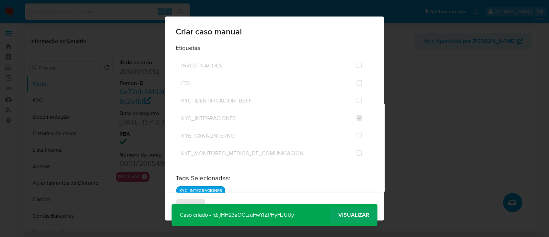
click at [356, 215] on span "Visualizar" at bounding box center [353, 215] width 31 height 0
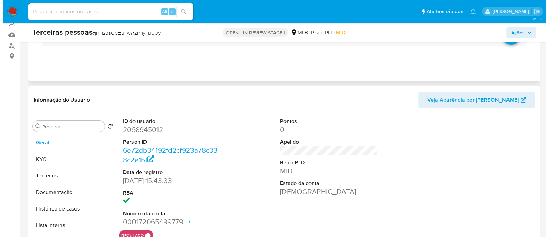
scroll to position [129, 0]
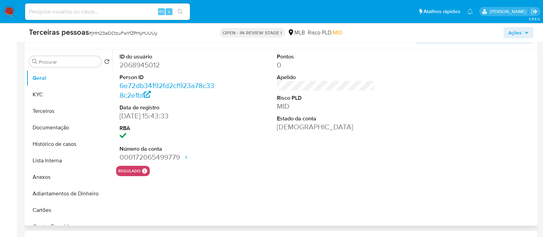
select select "10"
click at [53, 177] on button "Anexos" at bounding box center [66, 177] width 80 height 16
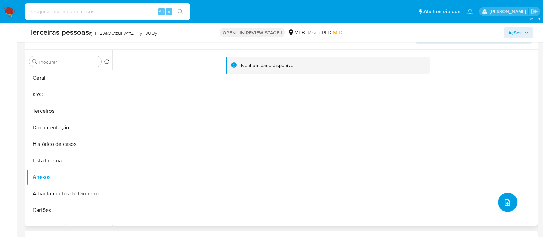
click at [508, 200] on button "upload-file" at bounding box center [507, 201] width 19 height 19
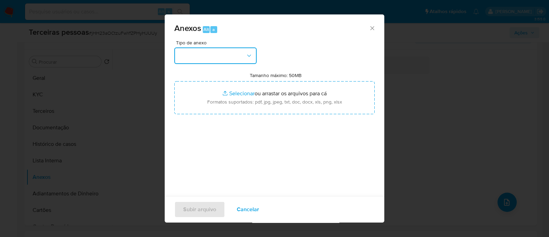
click at [216, 60] on button "button" at bounding box center [215, 55] width 82 height 16
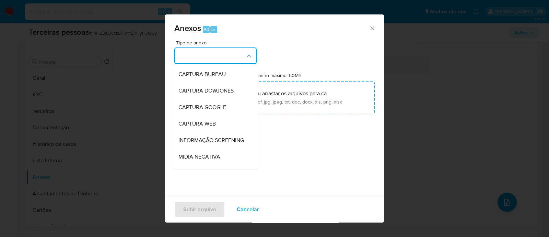
click at [426, 117] on div "Anexos Alt a Tipo de anexo CAPTURA BUREAU CAPTURA DOWJONES CAPTURA GOOGLE CAPTU…" at bounding box center [274, 118] width 549 height 237
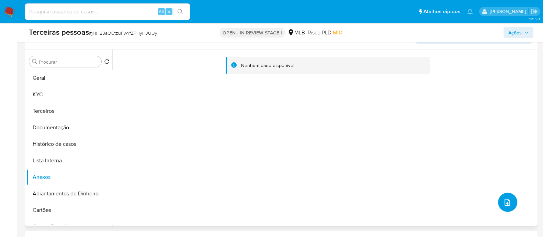
click at [504, 199] on icon "upload-file" at bounding box center [507, 202] width 8 height 8
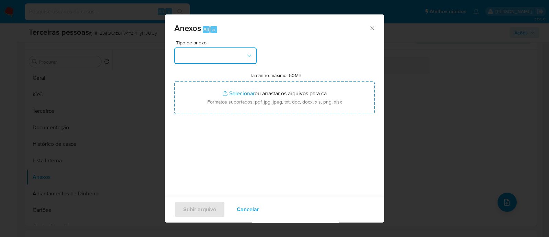
click at [227, 53] on button "button" at bounding box center [215, 55] width 82 height 16
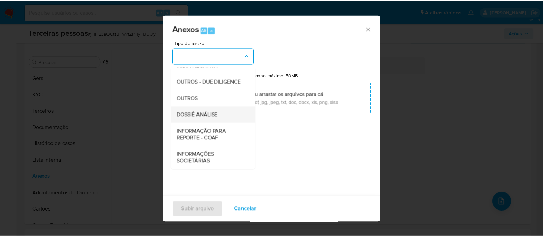
scroll to position [106, 0]
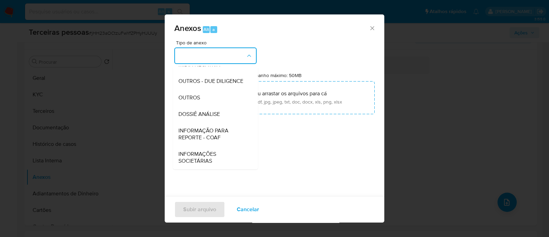
click at [206, 80] on span "OUTROS - DUE DILIGENCE" at bounding box center [210, 81] width 65 height 7
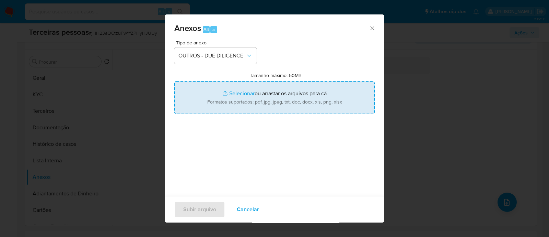
click at [275, 112] on input "Tamanho máximo: 50MB Selecionar arquivos" at bounding box center [274, 97] width 200 height 33
type input "C:\fakepath\Matriz de Risco - JLG EMPREENDIMENTOS.pdf"
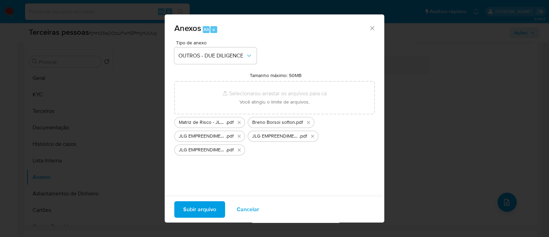
click at [210, 206] on span "Subir arquivo" at bounding box center [199, 208] width 33 height 15
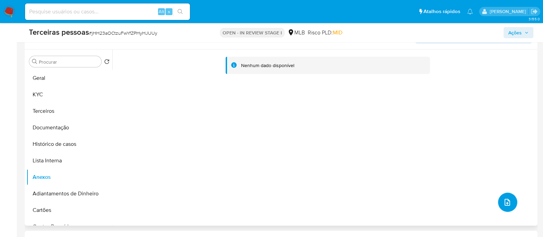
click at [503, 204] on icon "upload-file" at bounding box center [507, 202] width 8 height 8
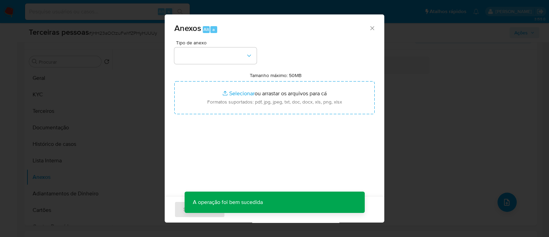
click at [479, 159] on div "Anexos Alt a Tipo de anexo Tamanho máximo: 50MB Selecionar arquivos Selecionar …" at bounding box center [274, 118] width 549 height 237
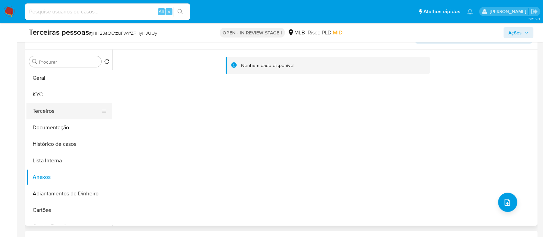
click at [29, 107] on button "Terceiros" at bounding box center [66, 111] width 80 height 16
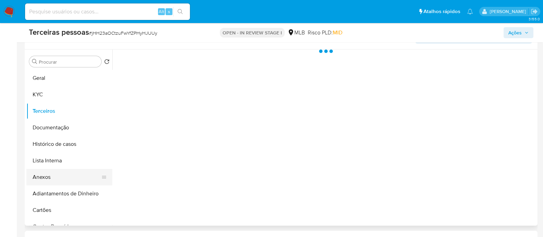
click at [63, 172] on button "Anexos" at bounding box center [66, 177] width 80 height 16
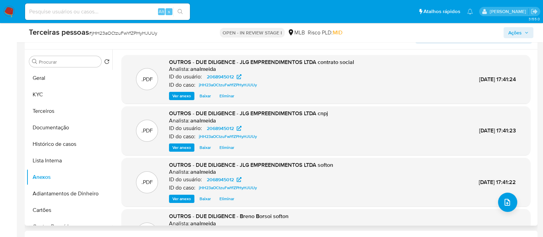
drag, startPoint x: 516, startPoint y: 54, endPoint x: 491, endPoint y: 59, distance: 25.2
click at [516, 54] on div ".PDF OUTROS - DUE DILIGENCE - JLG EMPREENDIMENTOS LTDA contrato social Analista…" at bounding box center [323, 137] width 423 height 176
click at [51, 91] on button "KYC" at bounding box center [66, 94] width 80 height 16
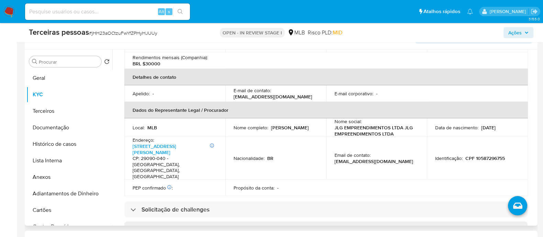
scroll to position [348, 0]
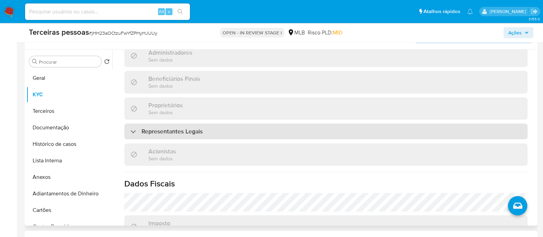
click at [204, 123] on div "Representantes Legais" at bounding box center [325, 131] width 403 height 16
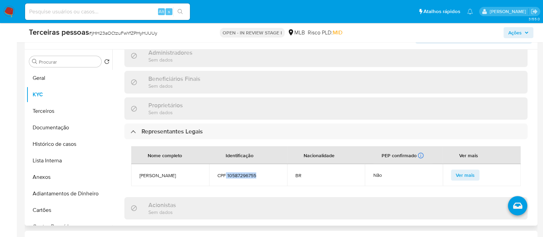
drag, startPoint x: 226, startPoint y: 151, endPoint x: 279, endPoint y: 153, distance: 53.6
click at [279, 164] on td "CPF 10587296755" at bounding box center [248, 175] width 78 height 22
copy span "10587296755"
click at [77, 111] on button "Terceiros" at bounding box center [66, 111] width 80 height 16
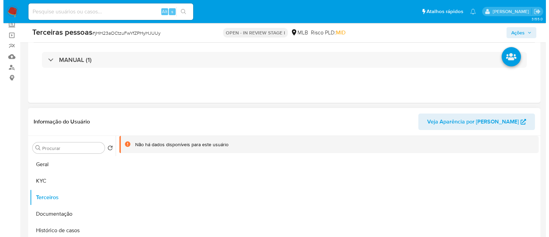
scroll to position [129, 0]
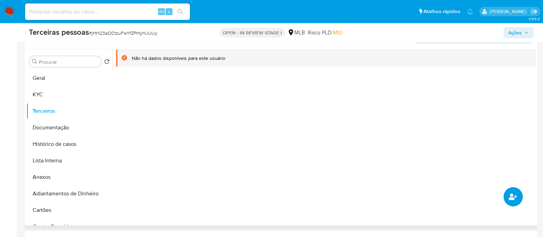
click at [520, 193] on button "common.add_complementary_information" at bounding box center [512, 196] width 19 height 19
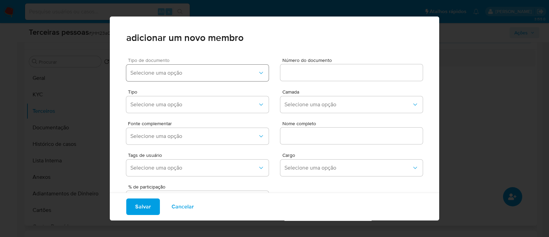
click at [218, 69] on span "Selecione uma opção" at bounding box center [193, 72] width 127 height 7
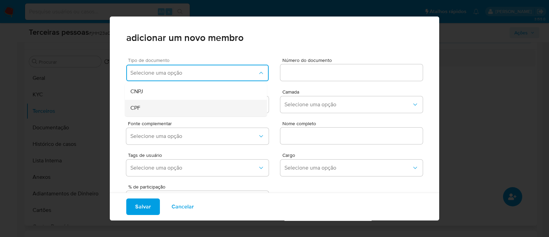
click at [173, 114] on div "CPF" at bounding box center [182, 108] width 105 height 16
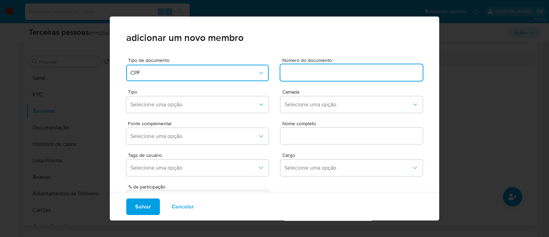
click at [328, 72] on input at bounding box center [351, 72] width 142 height 9
type input "10587296755"
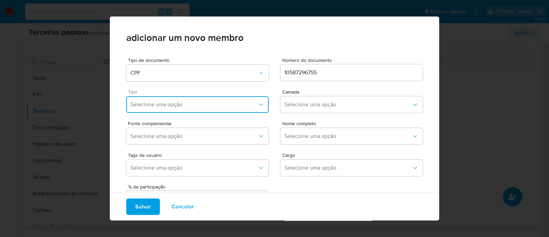
click at [165, 102] on span "Selecione uma opção" at bounding box center [193, 104] width 127 height 7
click at [154, 191] on span "Accionistas" at bounding box center [143, 188] width 27 height 7
click at [350, 104] on span "Selecione uma opção" at bounding box center [348, 104] width 127 height 7
click at [286, 125] on div "1ª" at bounding box center [337, 123] width 105 height 16
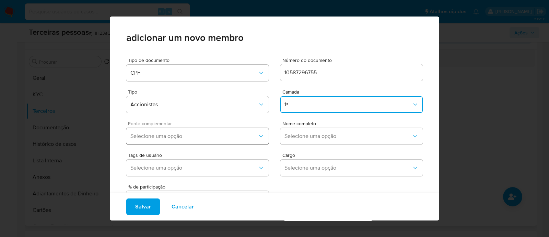
click at [218, 131] on button "Selecione uma opção" at bounding box center [197, 136] width 142 height 16
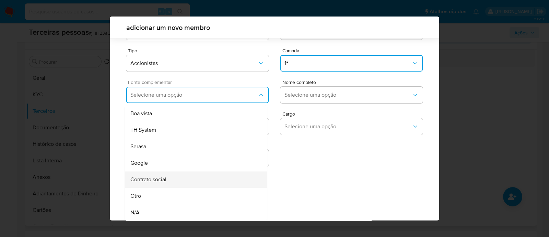
click at [190, 175] on div "Contrato social" at bounding box center [182, 179] width 105 height 16
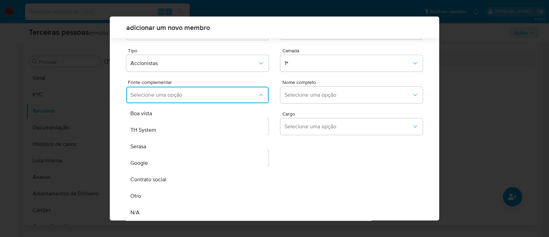
scroll to position [25, 0]
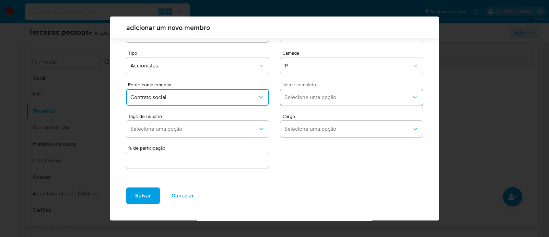
click at [330, 103] on button "Selecione uma opção" at bounding box center [351, 97] width 142 height 16
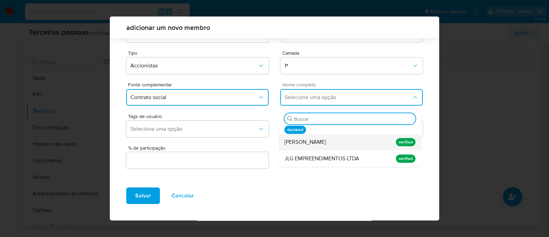
click at [316, 149] on div "[PERSON_NAME]" at bounding box center [337, 142] width 105 height 16
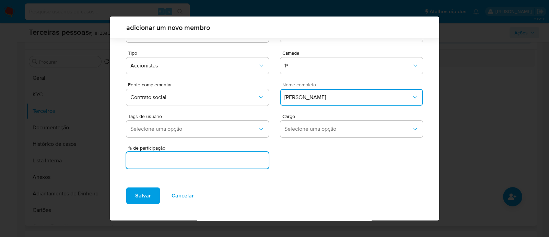
click at [225, 160] on input "text" at bounding box center [197, 159] width 142 height 9
type input "99.999"
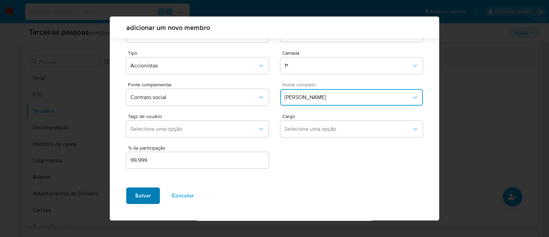
click at [142, 198] on span "Salvar" at bounding box center [143, 195] width 16 height 15
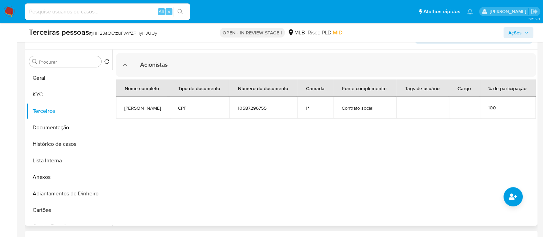
click at [527, 33] on icon "button" at bounding box center [526, 33] width 3 height 2
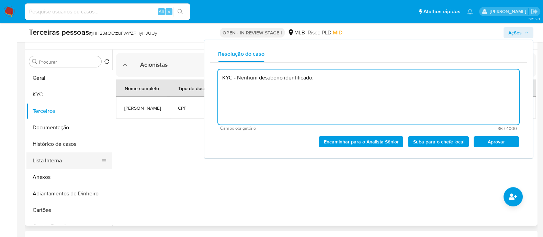
type textarea "KYC - Nenhum desabono identificado."
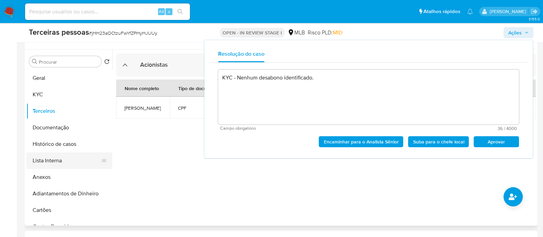
drag, startPoint x: 74, startPoint y: 157, endPoint x: 78, endPoint y: 157, distance: 3.4
click at [74, 157] on button "Lista Interna" at bounding box center [66, 160] width 80 height 16
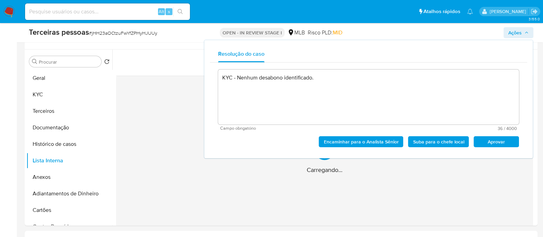
click at [519, 33] on span "Ações" at bounding box center [514, 32] width 13 height 11
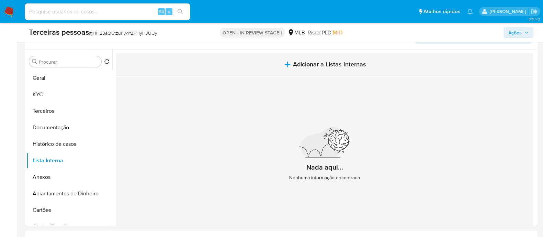
click at [376, 65] on button "Adicionar a Listas Internas" at bounding box center [324, 64] width 417 height 23
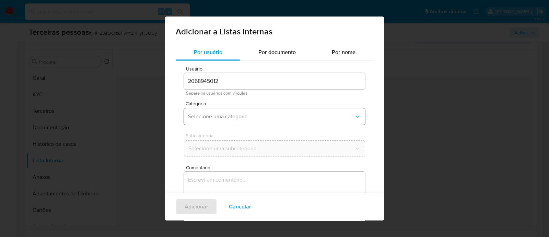
click at [244, 111] on button "Selecione uma categoria" at bounding box center [274, 116] width 181 height 16
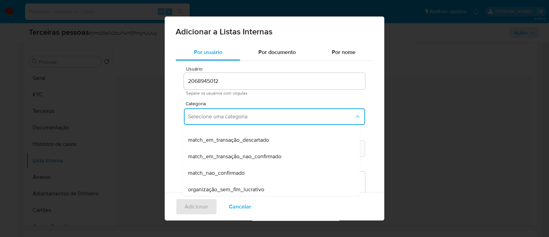
scroll to position [178, 0]
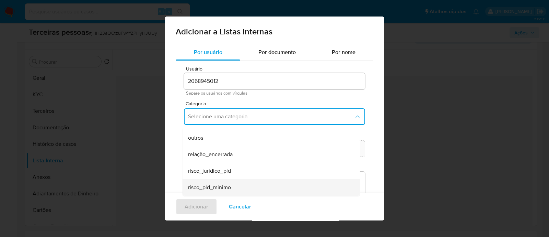
click at [245, 187] on div "risco_pld_minimo" at bounding box center [269, 187] width 162 height 16
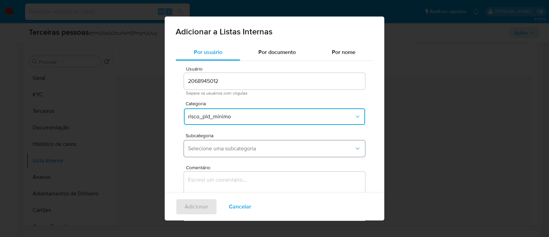
click at [230, 145] on span "Selecione uma subcategoria" at bounding box center [271, 148] width 166 height 7
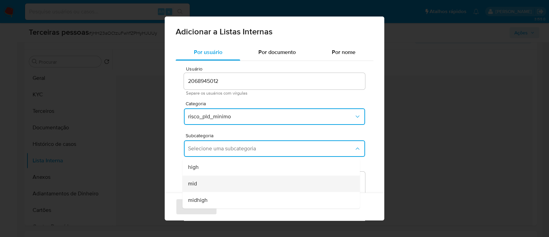
click at [234, 183] on div "mid" at bounding box center [269, 183] width 162 height 16
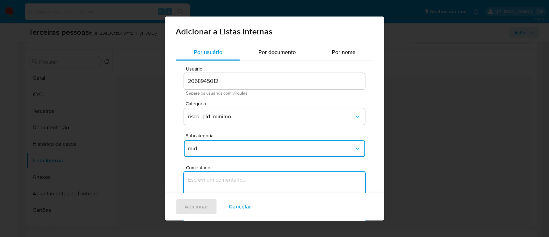
click at [269, 174] on textarea "Comentário" at bounding box center [274, 204] width 181 height 66
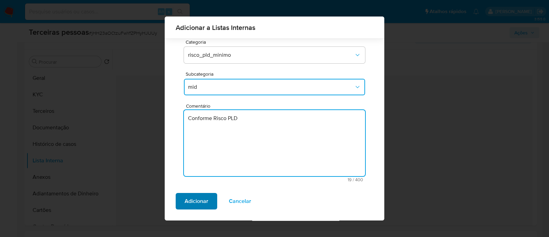
type textarea "Conforme Risco PLD"
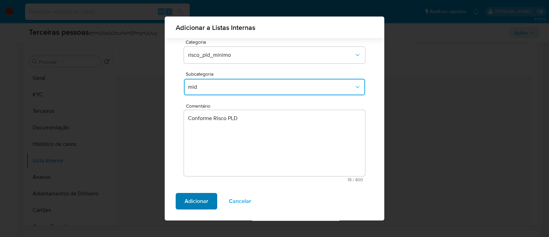
click at [185, 201] on span "Adicionar" at bounding box center [197, 200] width 24 height 15
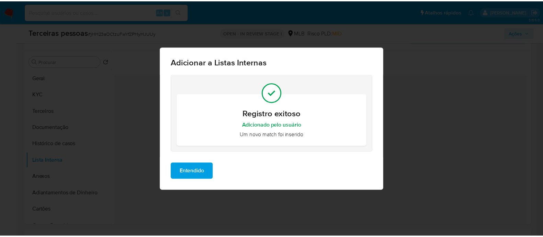
scroll to position [0, 0]
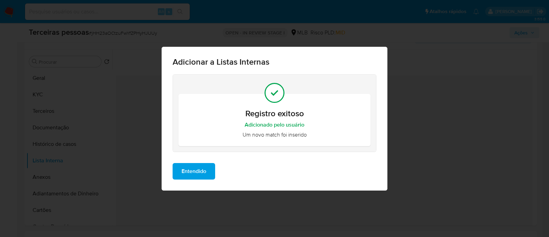
click at [202, 174] on span "Entendido" at bounding box center [194, 170] width 25 height 15
